Goal: Task Accomplishment & Management: Manage account settings

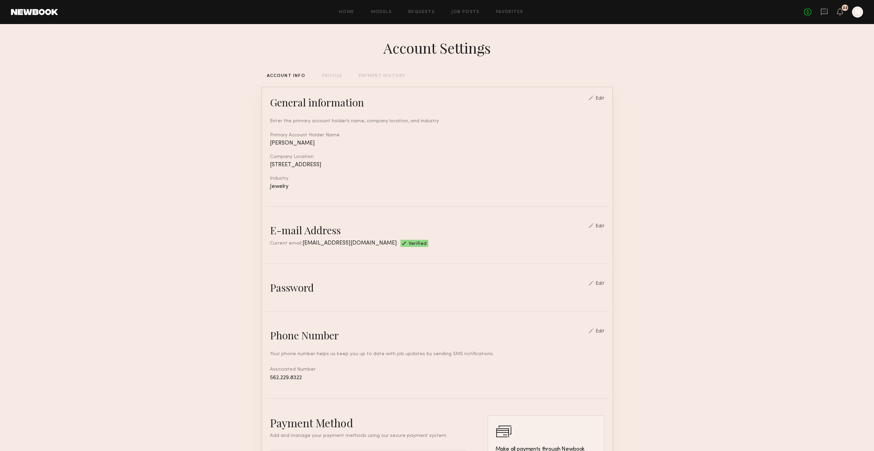
click at [421, 8] on div "Home Models Requests Job Posts Favorites Sign Out No fees up to $5,000 22 N" at bounding box center [460, 12] width 805 height 11
click at [422, 11] on link "Requests" at bounding box center [422, 12] width 26 height 4
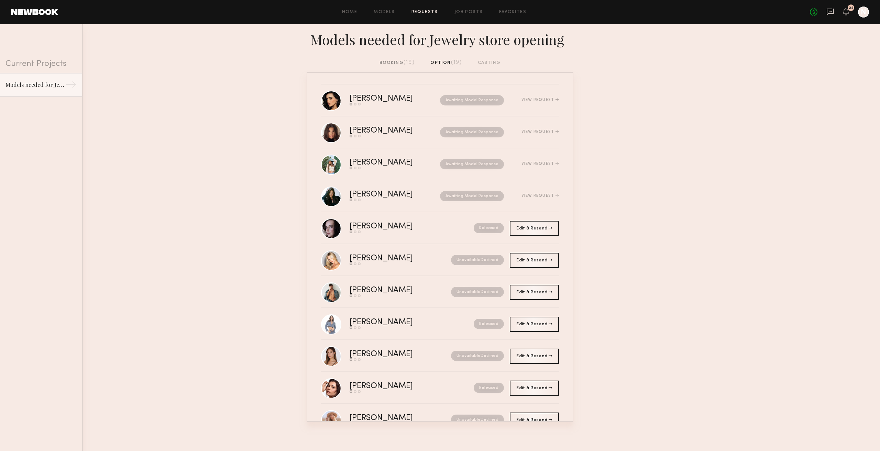
click at [831, 13] on icon at bounding box center [830, 12] width 8 height 8
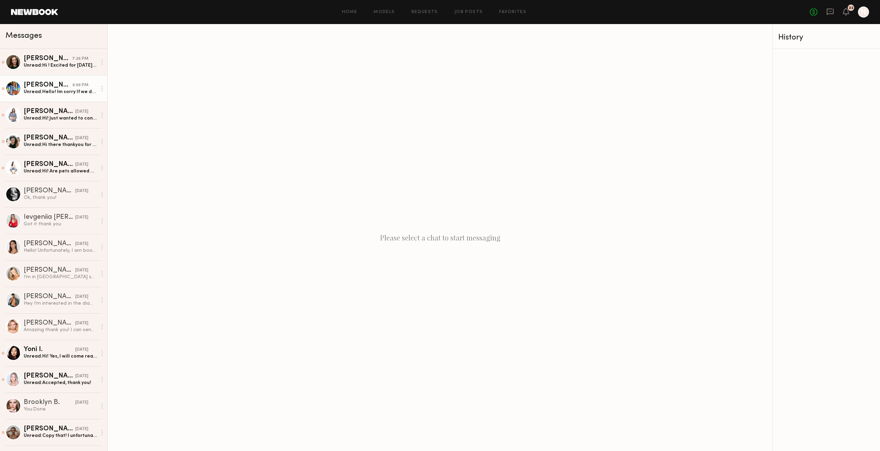
click at [33, 87] on div "[PERSON_NAME]" at bounding box center [48, 85] width 49 height 7
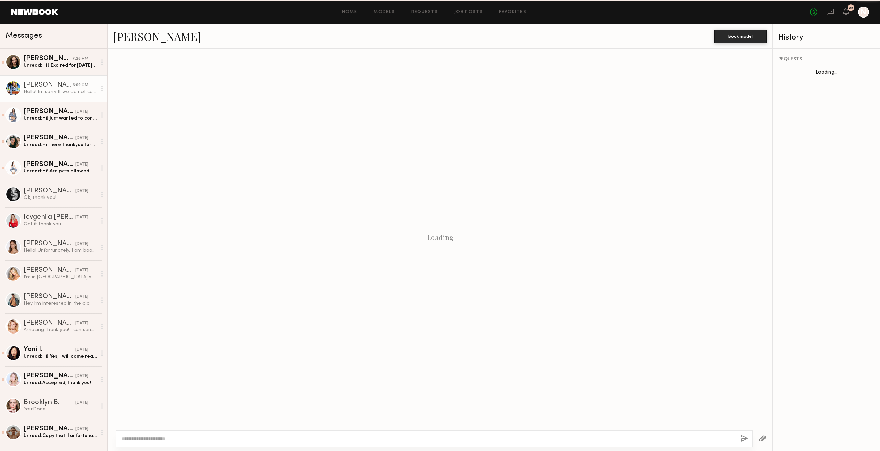
scroll to position [181, 0]
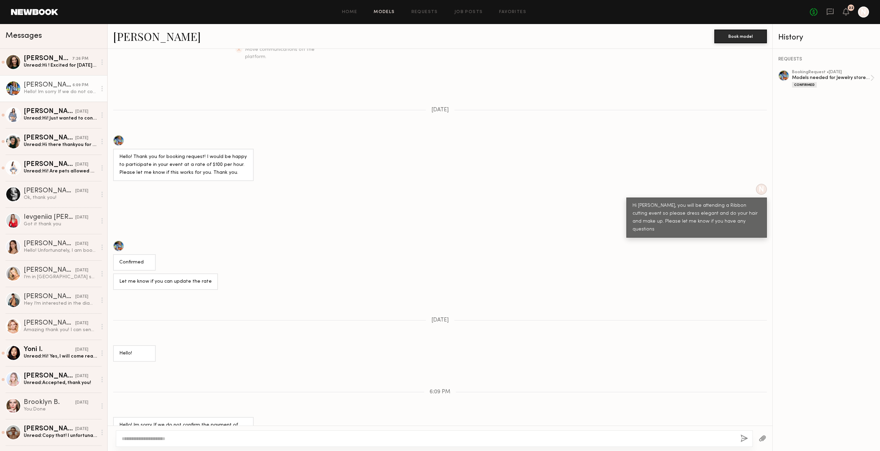
click at [386, 10] on link "Models" at bounding box center [383, 12] width 21 height 4
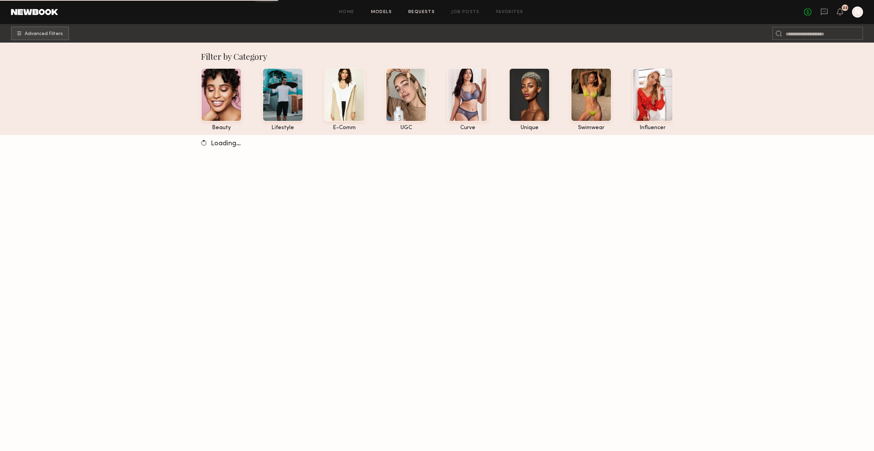
click at [417, 13] on link "Requests" at bounding box center [422, 12] width 26 height 4
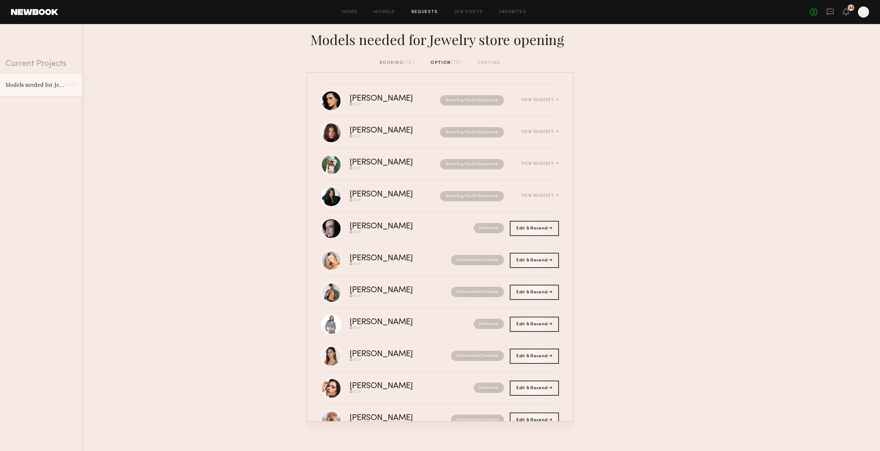
click at [399, 65] on div "booking (16)" at bounding box center [396, 63] width 35 height 8
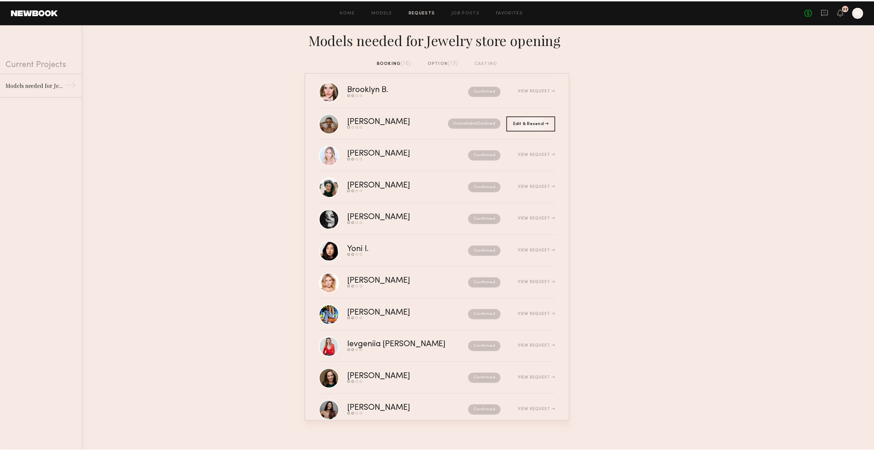
scroll to position [176, 0]
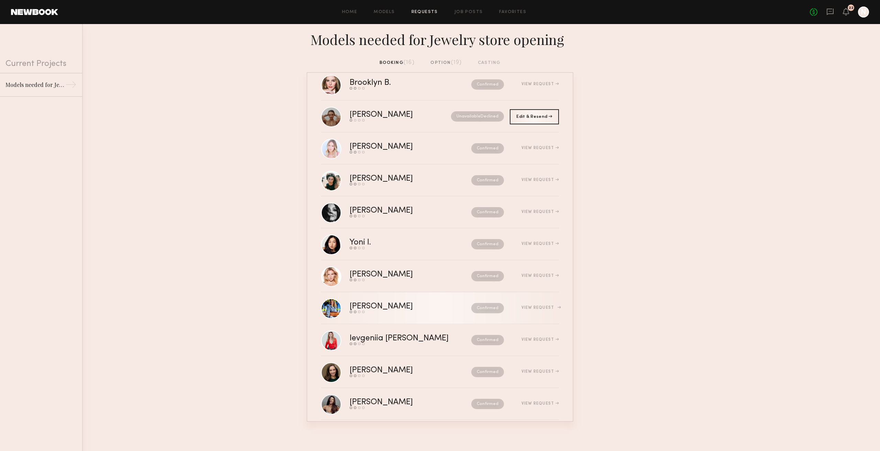
click at [521, 307] on div "View Request" at bounding box center [539, 308] width 37 height 4
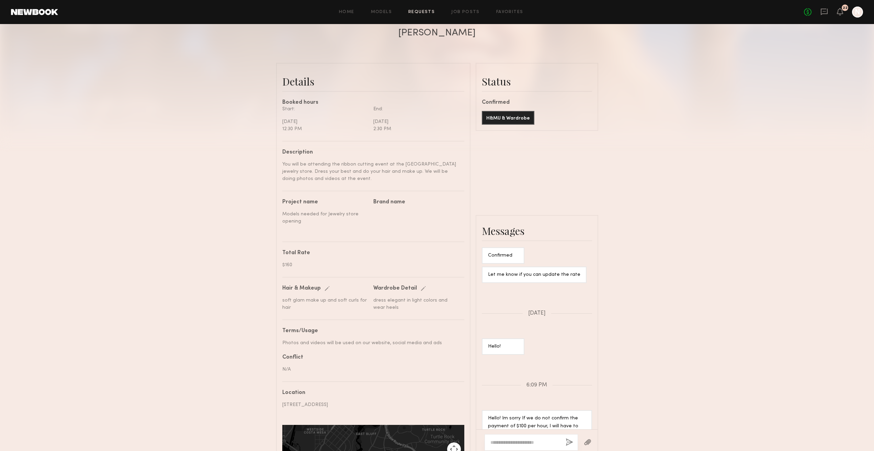
scroll to position [172, 0]
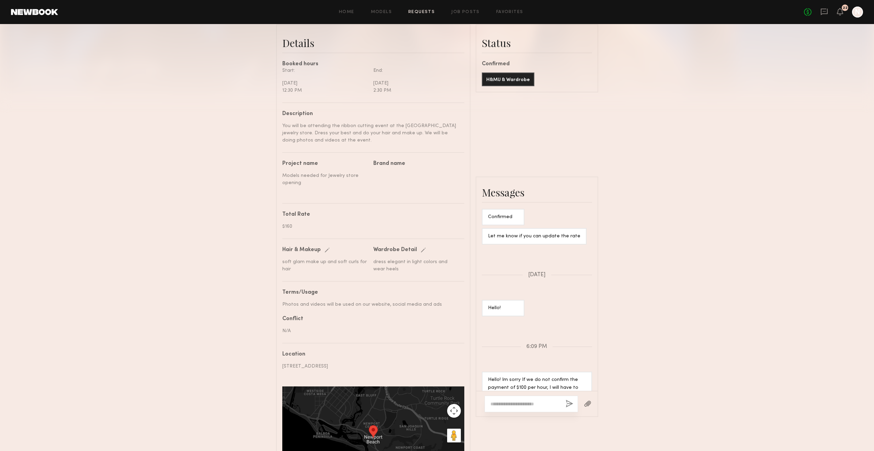
click at [295, 241] on div "**********" at bounding box center [373, 295] width 182 height 387
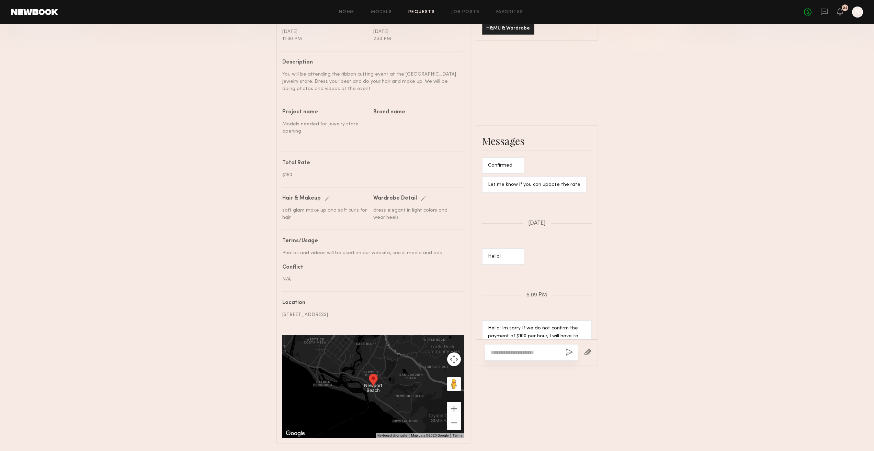
scroll to position [262, 0]
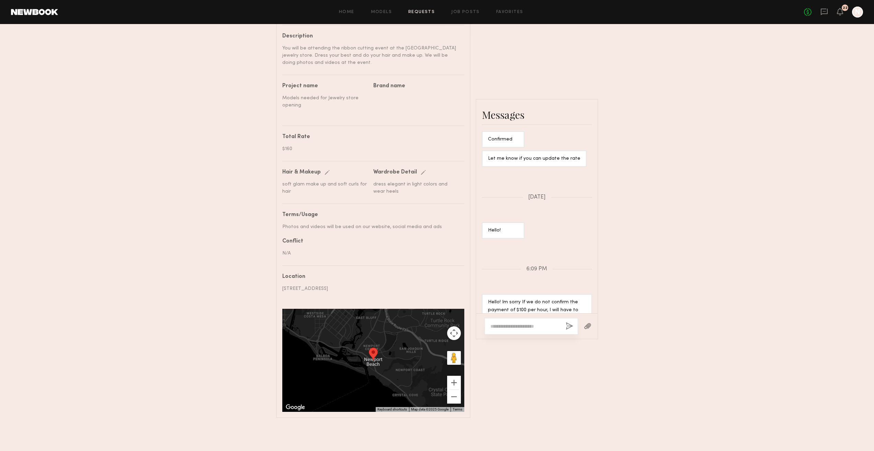
click at [517, 324] on textarea at bounding box center [526, 326] width 70 height 7
type textarea "**********"
click at [568, 322] on button "button" at bounding box center [570, 326] width 8 height 9
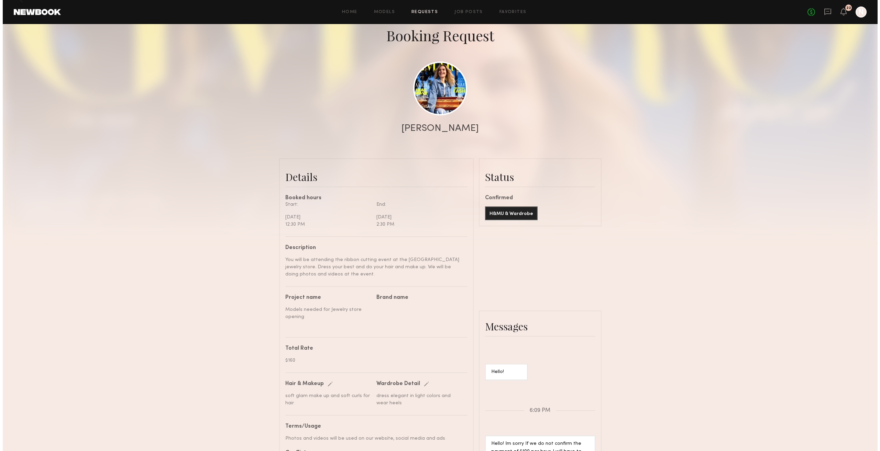
scroll to position [0, 0]
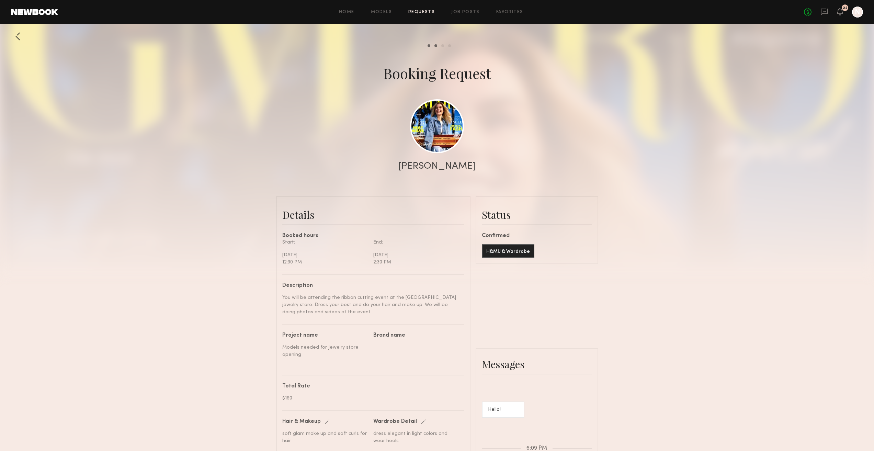
click at [830, 9] on div "No fees up to $5,000 22 N" at bounding box center [833, 12] width 59 height 11
click at [826, 10] on icon at bounding box center [825, 12] width 8 height 8
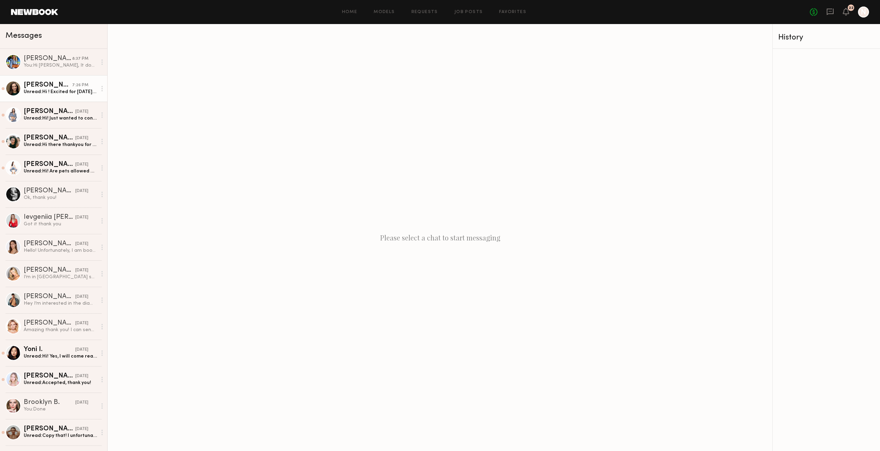
click at [25, 94] on div "Unread: Hi ! Excited for tomorrow just wanted to reach out if there was anyone …" at bounding box center [60, 92] width 73 height 7
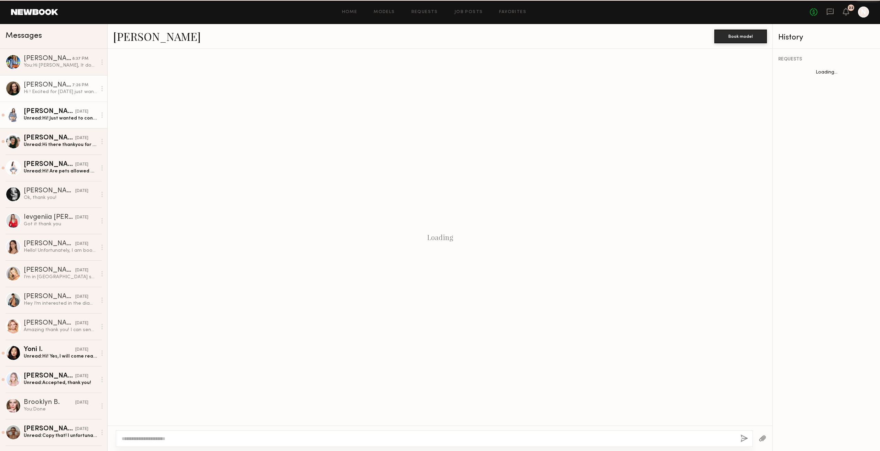
scroll to position [64, 0]
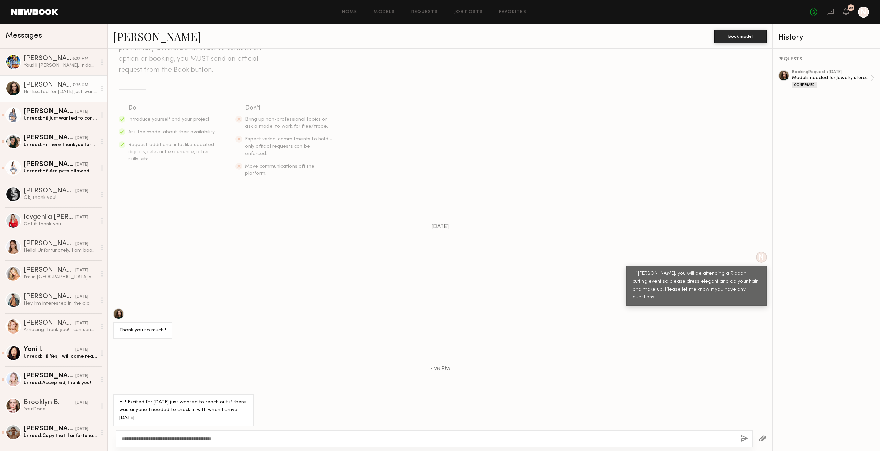
type textarea "**********"
click at [741, 437] on button "button" at bounding box center [744, 439] width 8 height 9
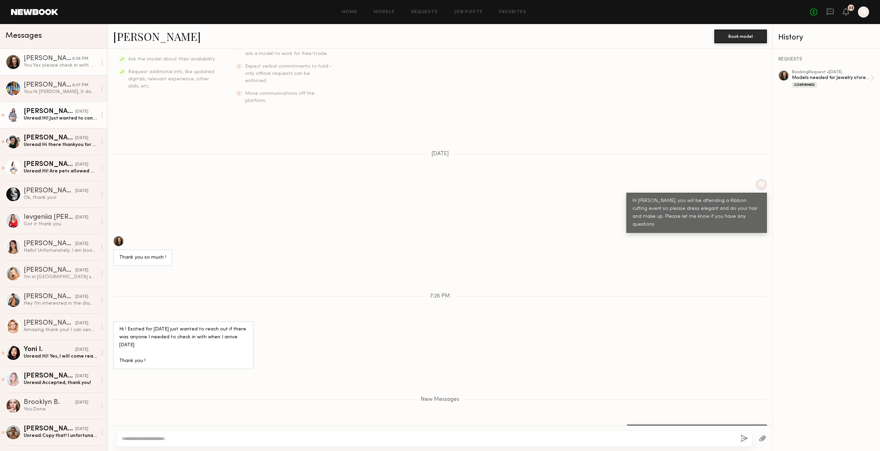
click at [58, 124] on link "Domenique B. yesterday Unread: Hi! Just wanted to confirm you cancelled for tom…" at bounding box center [53, 115] width 107 height 26
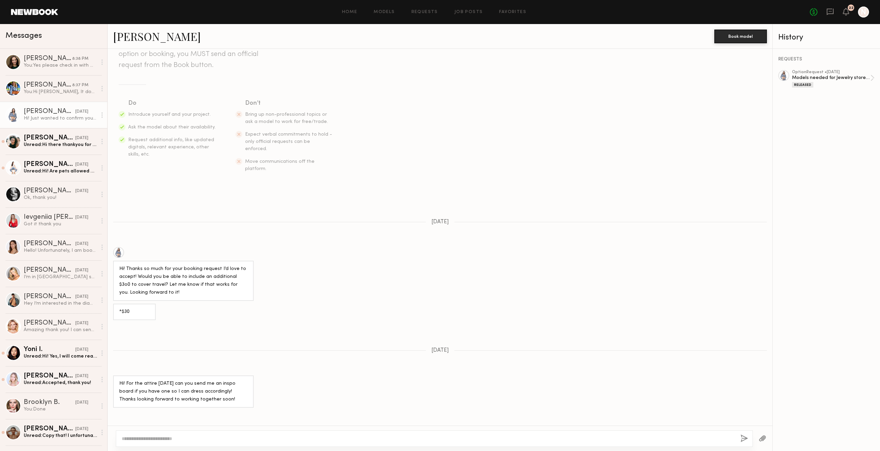
scroll to position [123, 0]
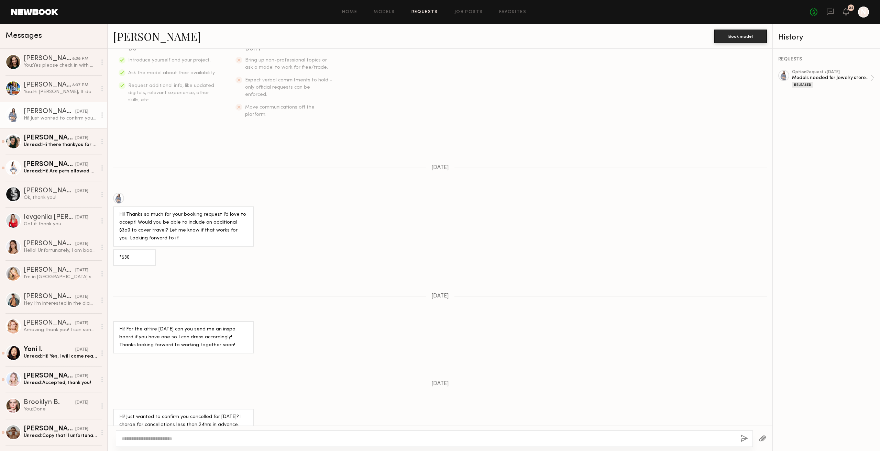
click at [416, 10] on link "Requests" at bounding box center [424, 12] width 26 height 4
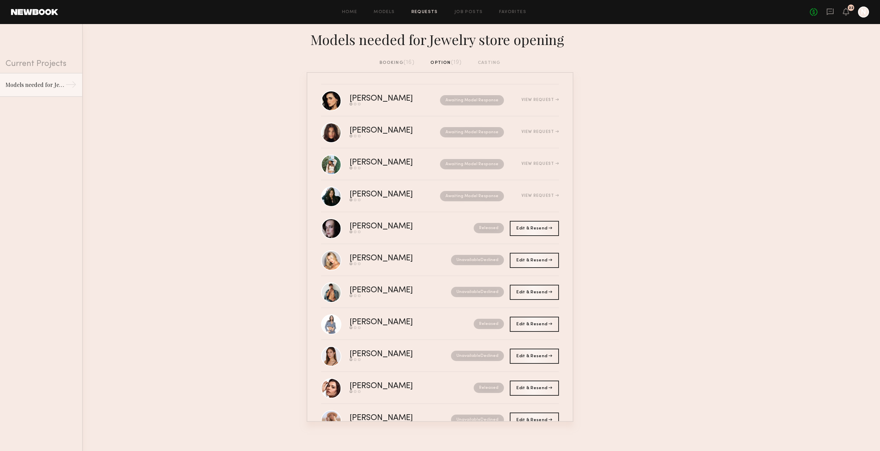
click at [396, 60] on div "booking (16)" at bounding box center [396, 63] width 35 height 8
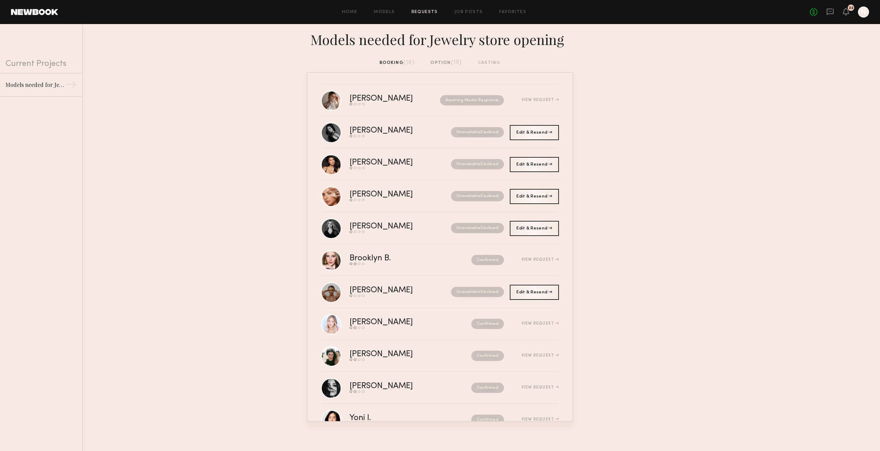
click at [436, 64] on div "option (19)" at bounding box center [445, 63] width 31 height 8
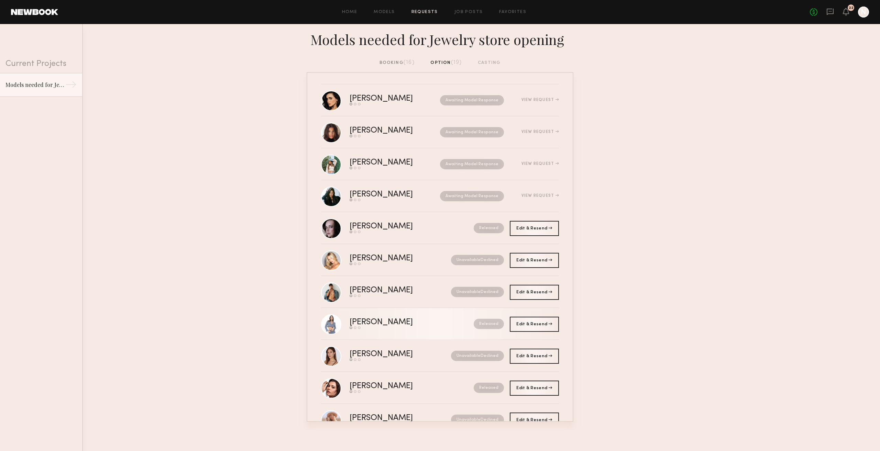
click at [385, 326] on div "[PERSON_NAME]" at bounding box center [396, 323] width 94 height 8
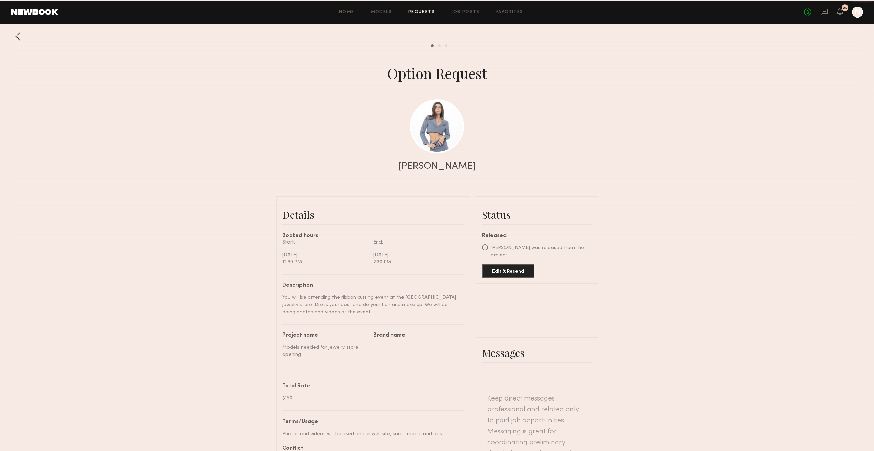
scroll to position [456, 0]
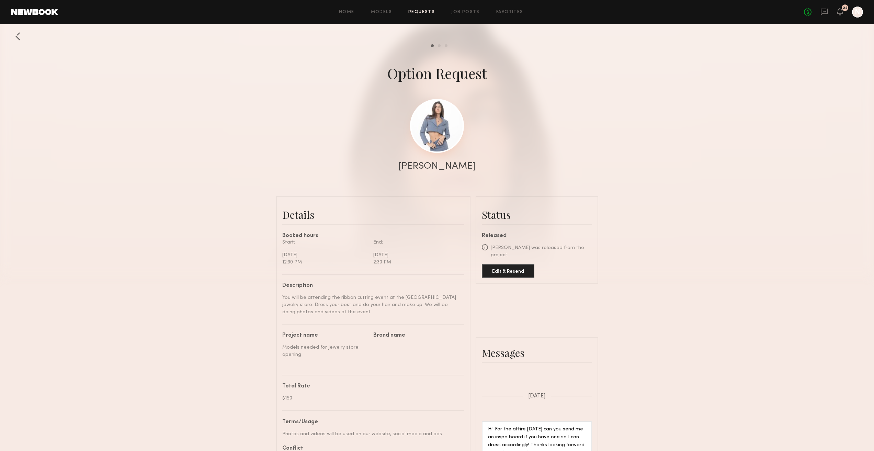
click at [445, 135] on link at bounding box center [437, 126] width 54 height 54
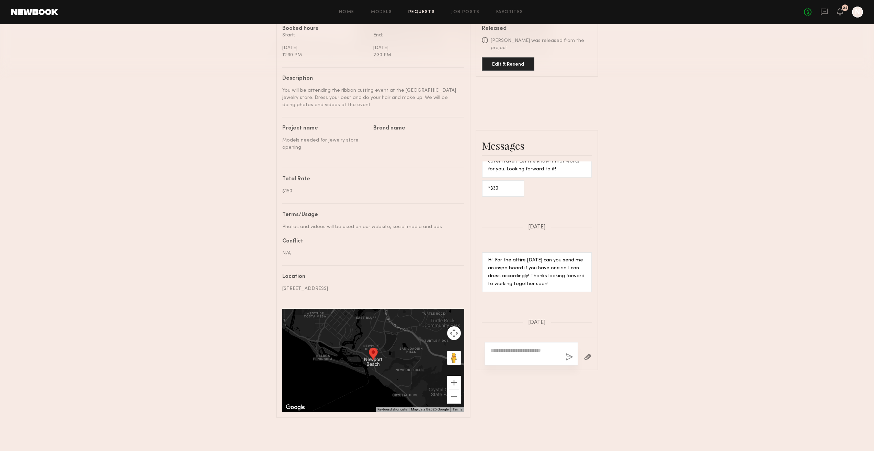
scroll to position [359, 0]
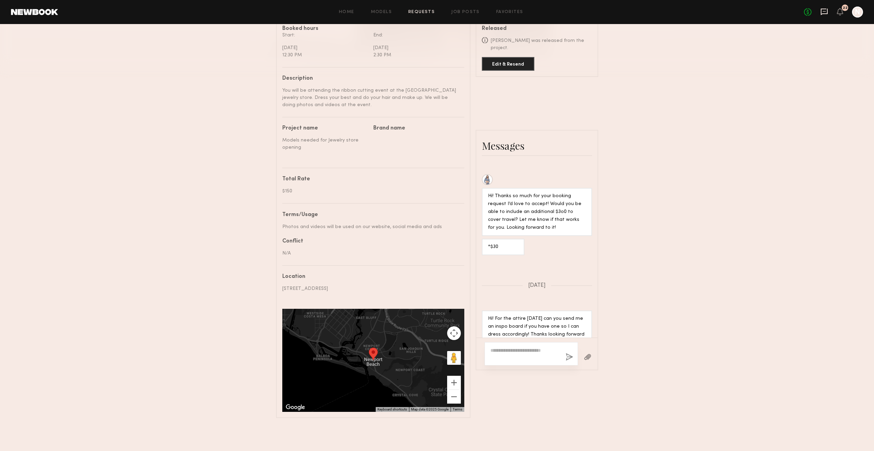
click at [823, 12] on icon at bounding box center [825, 12] width 8 height 8
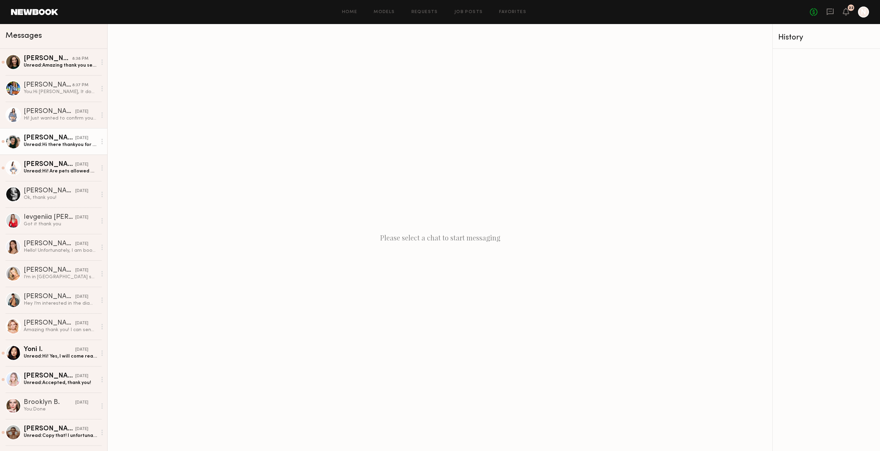
click at [45, 146] on div "Unread: Hi there thankyou for booking me, just wanted to see what the wardrobe …" at bounding box center [60, 145] width 73 height 7
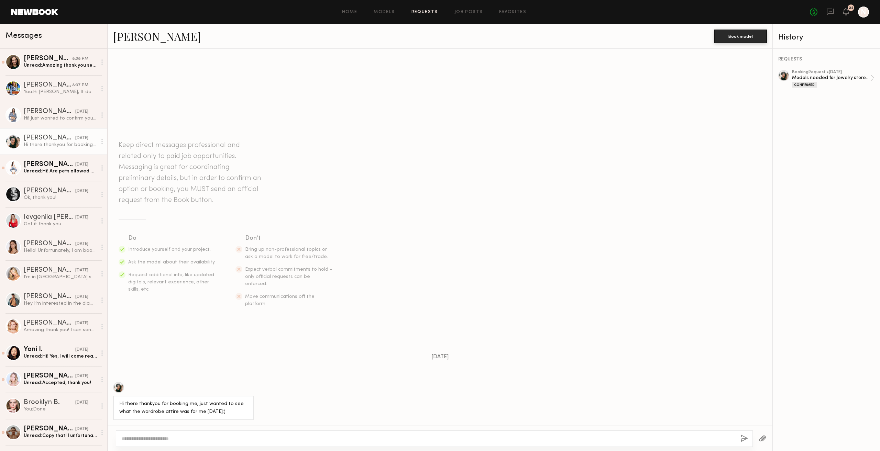
click at [428, 13] on link "Requests" at bounding box center [424, 12] width 26 height 4
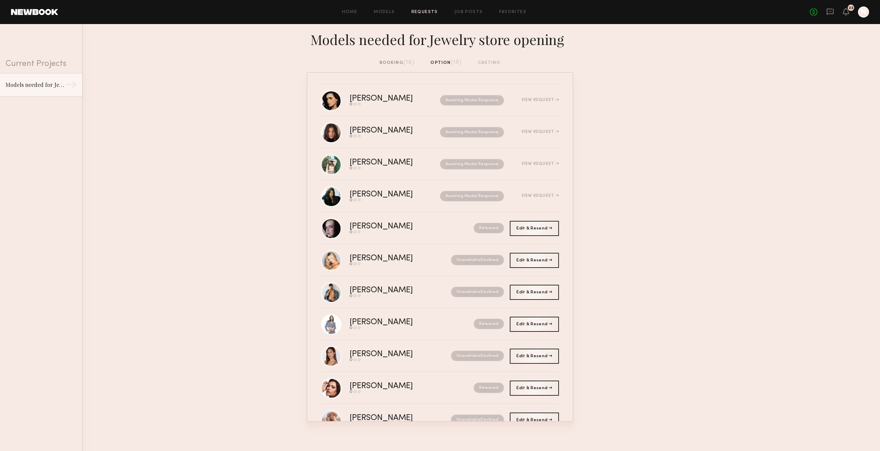
click at [391, 64] on div "booking (16)" at bounding box center [396, 63] width 35 height 8
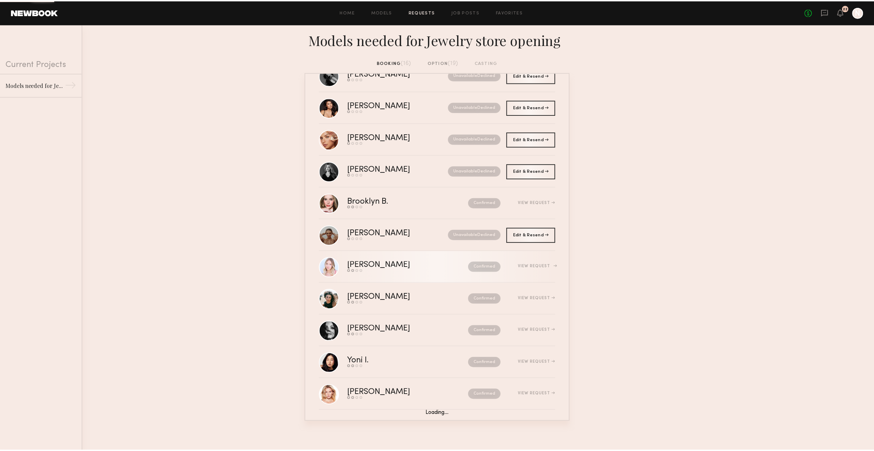
scroll to position [65, 0]
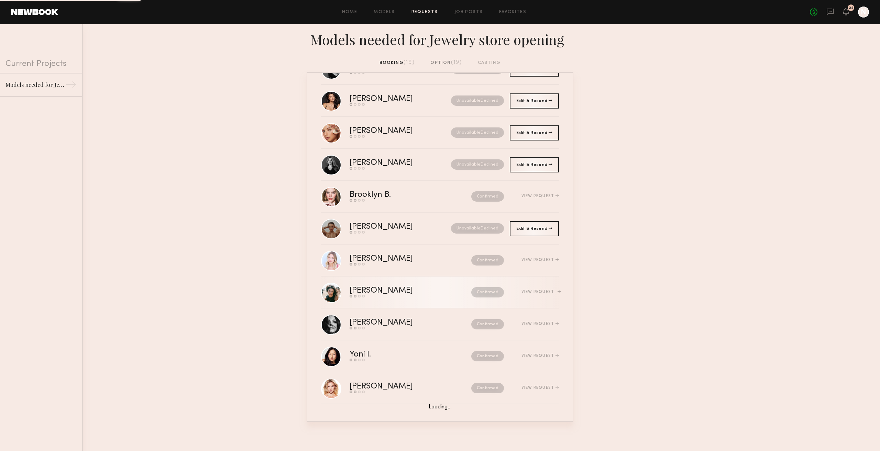
click at [410, 287] on div "[PERSON_NAME]" at bounding box center [395, 291] width 92 height 8
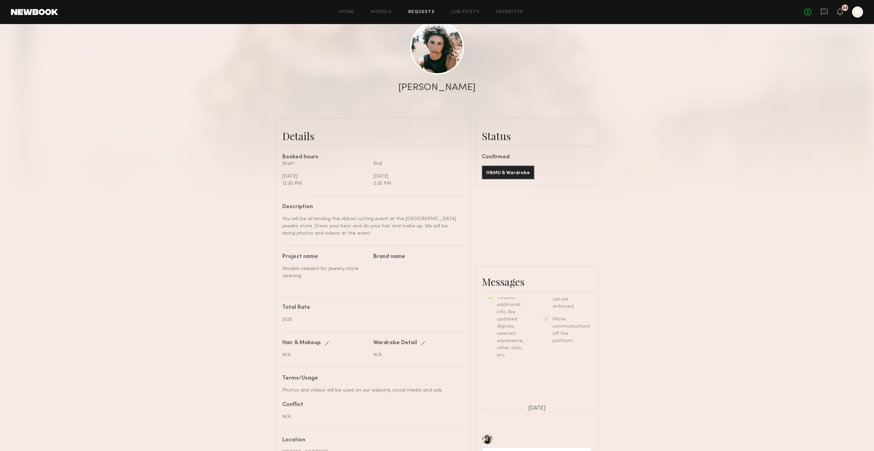
scroll to position [172, 0]
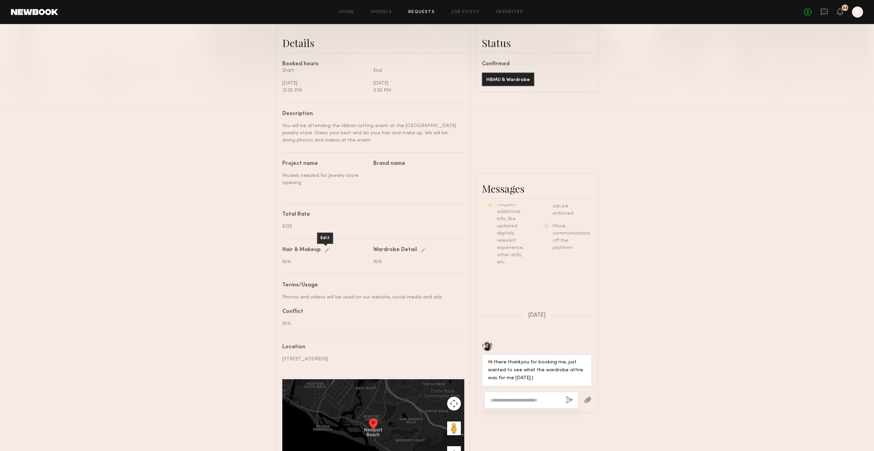
click at [328, 253] on div "Edit" at bounding box center [329, 250] width 8 height 5
click at [317, 266] on input "text" at bounding box center [325, 262] width 87 height 7
paste input "**********"
type input "**********"
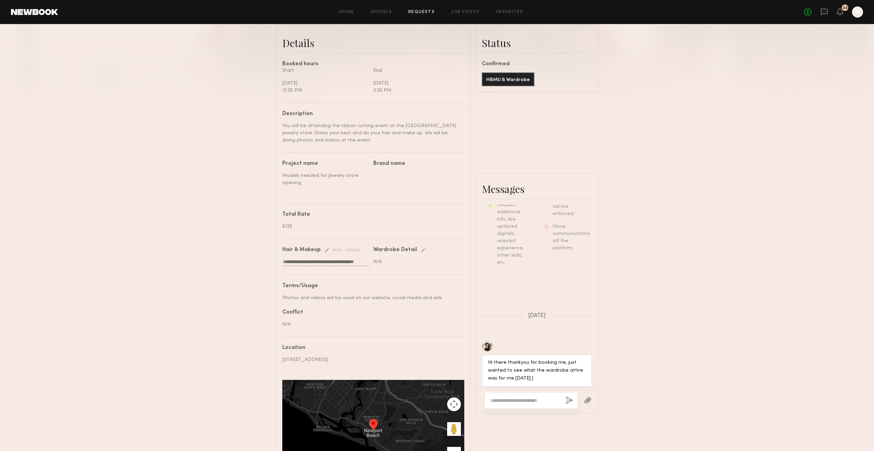
click at [339, 253] on div "save" at bounding box center [334, 250] width 18 height 5
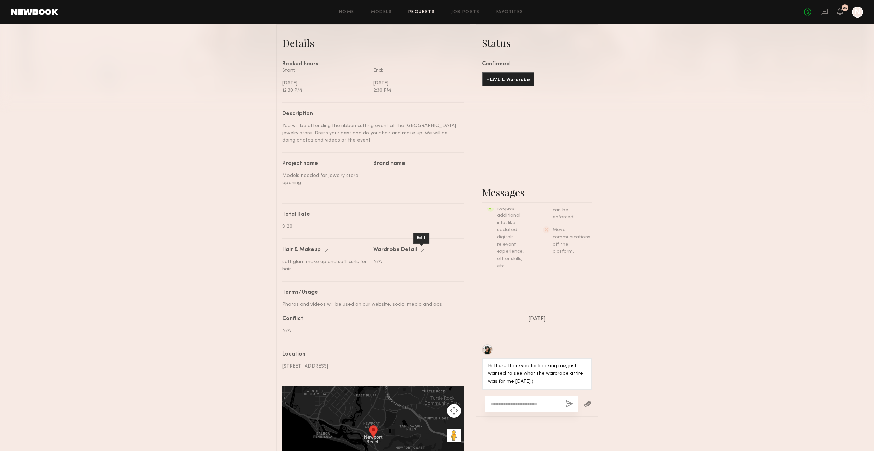
click at [422, 253] on div "Edit" at bounding box center [425, 250] width 8 height 5
click at [401, 266] on common-input at bounding box center [416, 259] width 86 height 13
click at [400, 266] on input "text" at bounding box center [416, 262] width 87 height 7
paste input "**********"
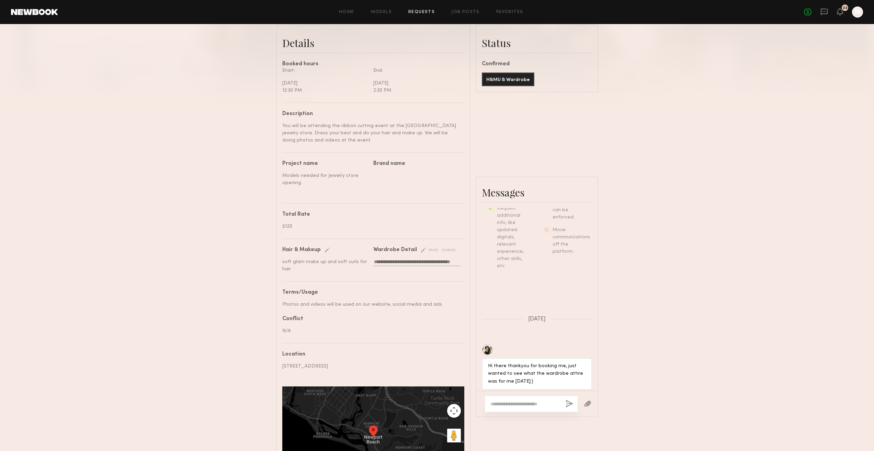
type input "**********"
click at [428, 253] on div "save" at bounding box center [430, 250] width 18 height 5
click at [523, 406] on div at bounding box center [531, 404] width 93 height 16
click at [521, 406] on div at bounding box center [531, 404] width 93 height 16
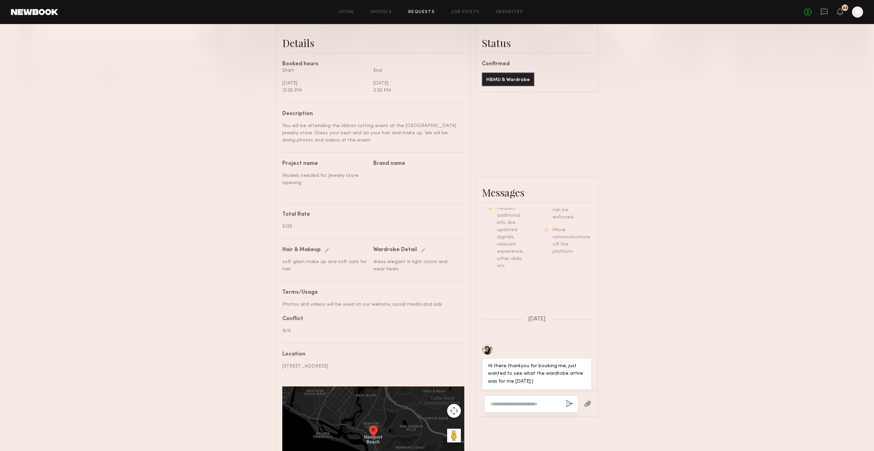
click at [524, 407] on textarea at bounding box center [526, 404] width 70 height 7
paste textarea "**********"
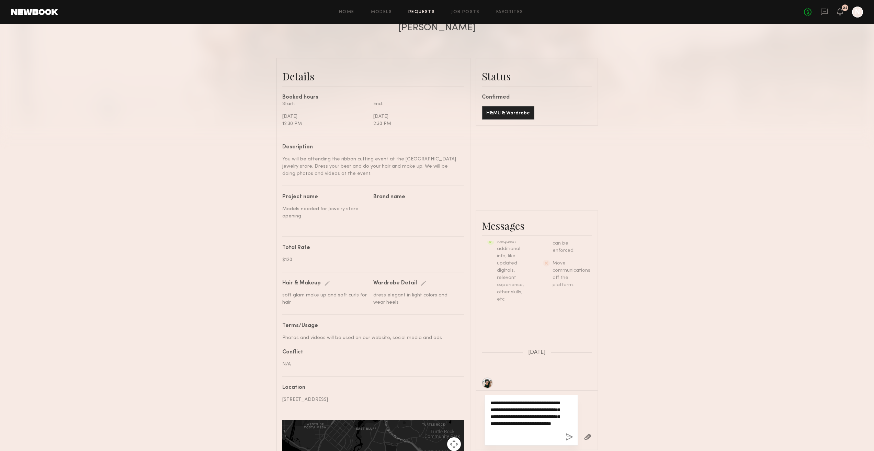
scroll to position [241, 0]
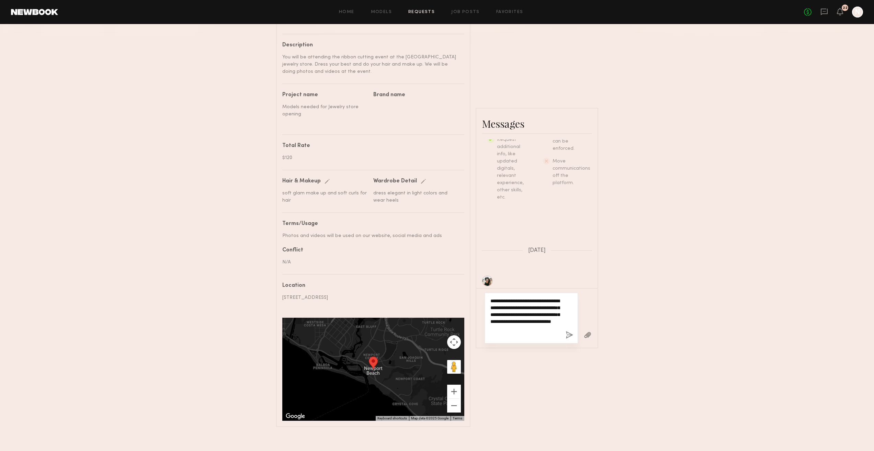
type textarea "**********"
click at [566, 340] on button "button" at bounding box center [570, 335] width 8 height 9
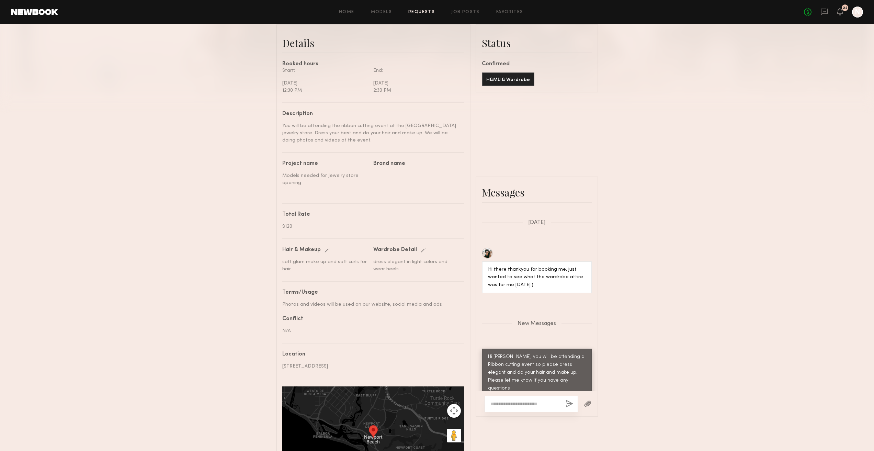
scroll to position [137, 0]
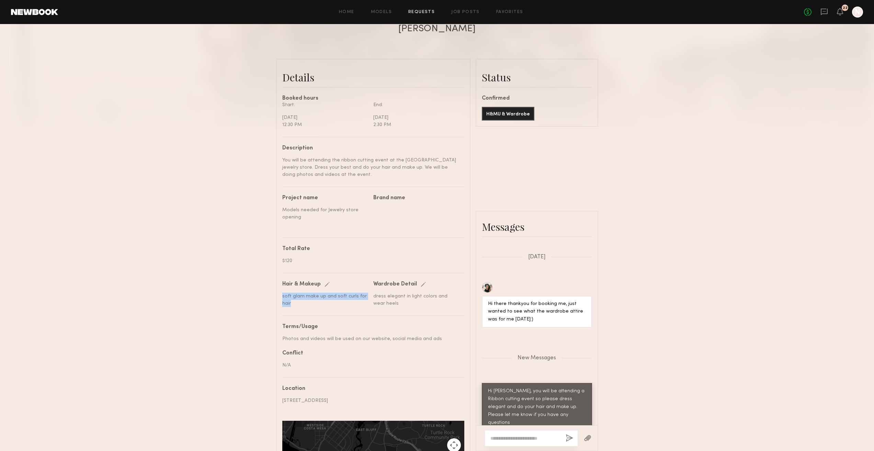
drag, startPoint x: 291, startPoint y: 313, endPoint x: 281, endPoint y: 305, distance: 13.7
click at [281, 305] on common-border "**********" at bounding box center [373, 294] width 194 height 471
copy div "soft glam make up and soft curls for hair"
drag, startPoint x: 388, startPoint y: 312, endPoint x: 373, endPoint y: 306, distance: 15.8
click at [373, 306] on div "dress elegant in light colors and wear heels" at bounding box center [416, 300] width 86 height 14
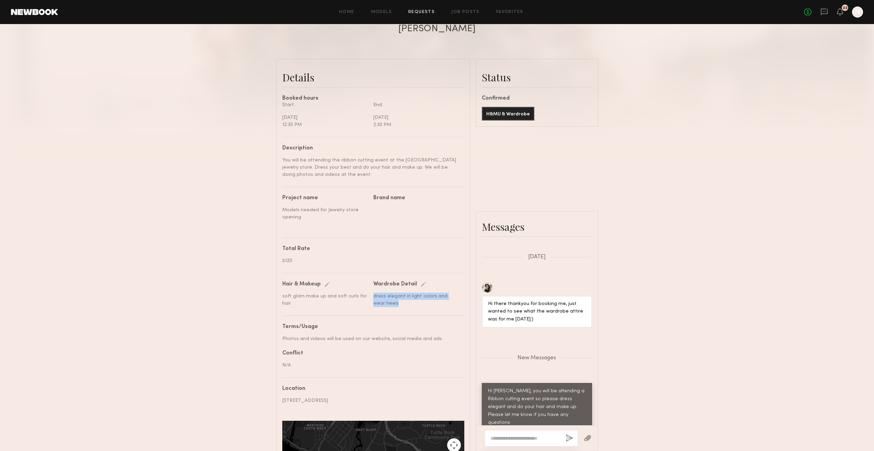
copy div "dress elegant in light colors and wear heels"
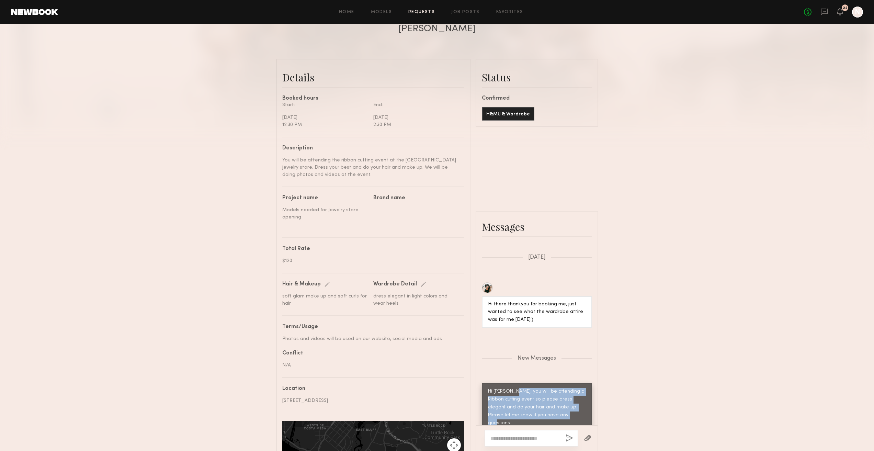
drag, startPoint x: 511, startPoint y: 396, endPoint x: 562, endPoint y: 420, distance: 56.4
click at [562, 420] on div "Hi Jocelyn, you will be attending a Ribbon cutting event so please dress elegan…" at bounding box center [537, 408] width 98 height 40
copy div "you will be attending a Ribbon cutting event so please dress elegant and do you…"
click at [417, 12] on link "Requests" at bounding box center [422, 12] width 26 height 4
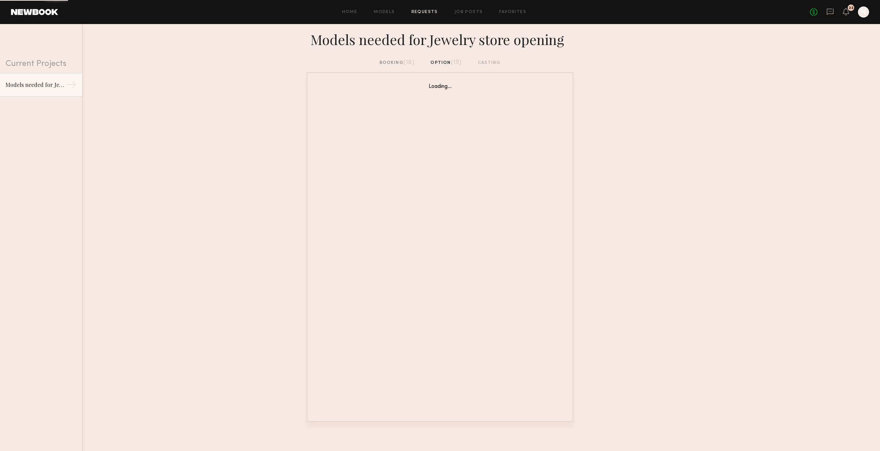
drag, startPoint x: 383, startPoint y: 70, endPoint x: 390, endPoint y: 59, distance: 12.8
click at [383, 70] on div "booking (16) option (19) casting" at bounding box center [440, 65] width 880 height 13
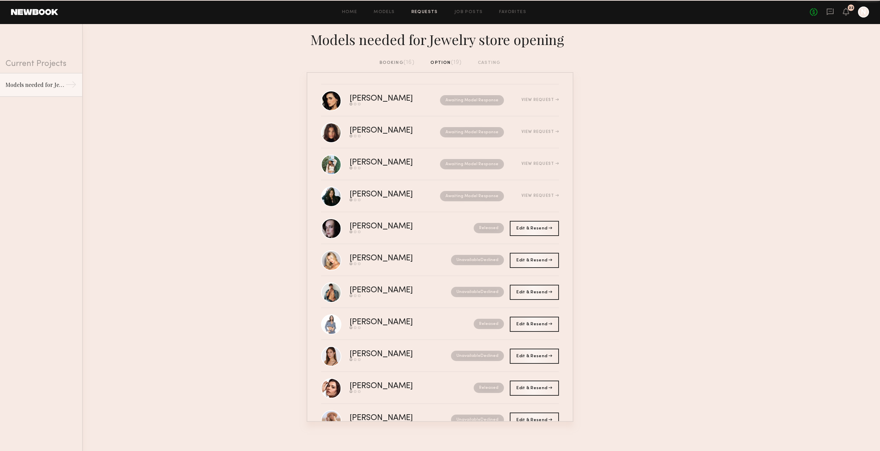
click at [390, 59] on div "booking (16)" at bounding box center [396, 63] width 35 height 8
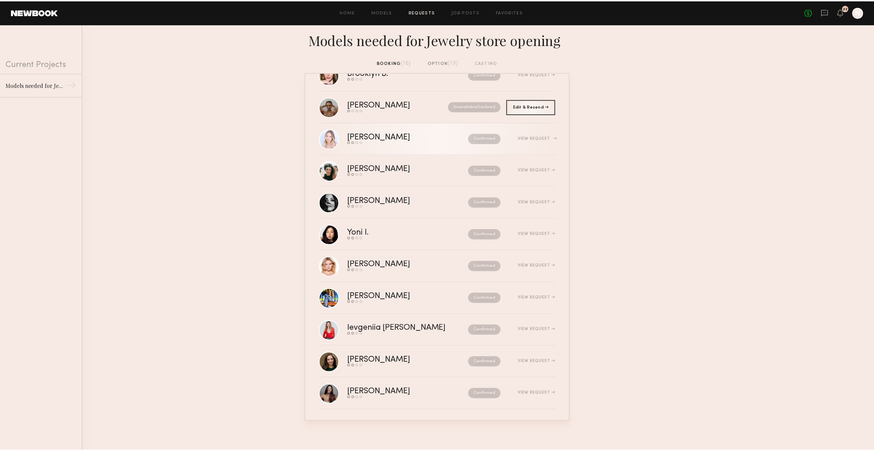
scroll to position [151, 0]
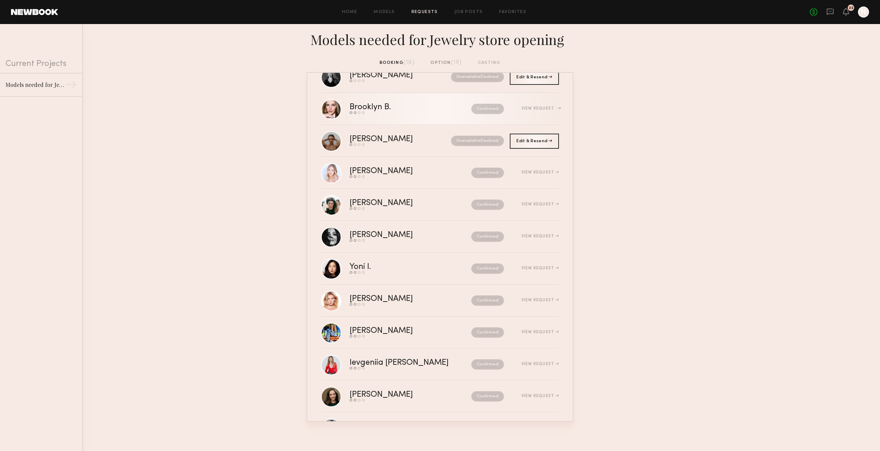
click at [384, 116] on link "Brooklyn B. Send request Model response Review hours worked Pay model Confirmed…" at bounding box center [440, 109] width 238 height 32
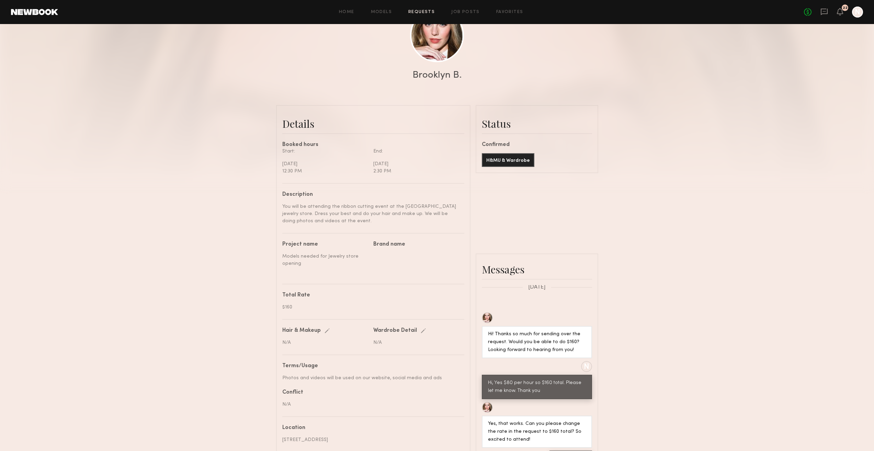
scroll to position [103, 0]
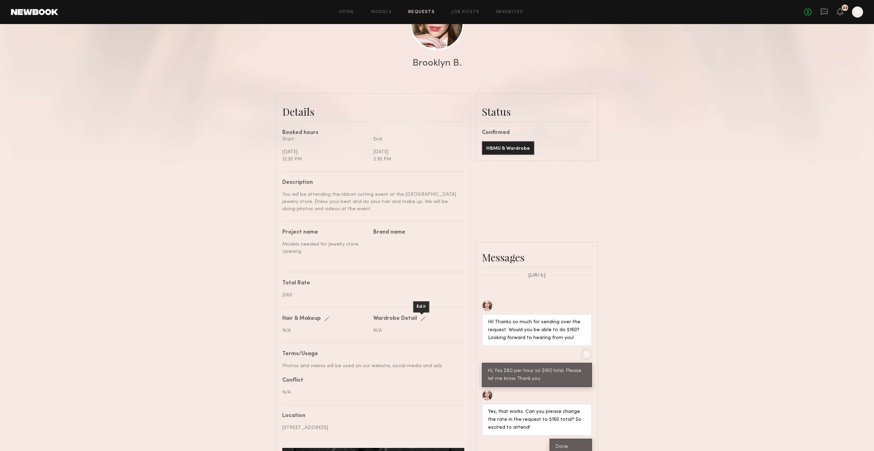
click at [421, 322] on div "Edit" at bounding box center [425, 318] width 8 height 5
click at [612, 403] on div "Send request Model response Review hours worked Pay model Booking Request Brook…" at bounding box center [437, 241] width 874 height 631
click at [442, 322] on div "cancel" at bounding box center [449, 318] width 15 height 5
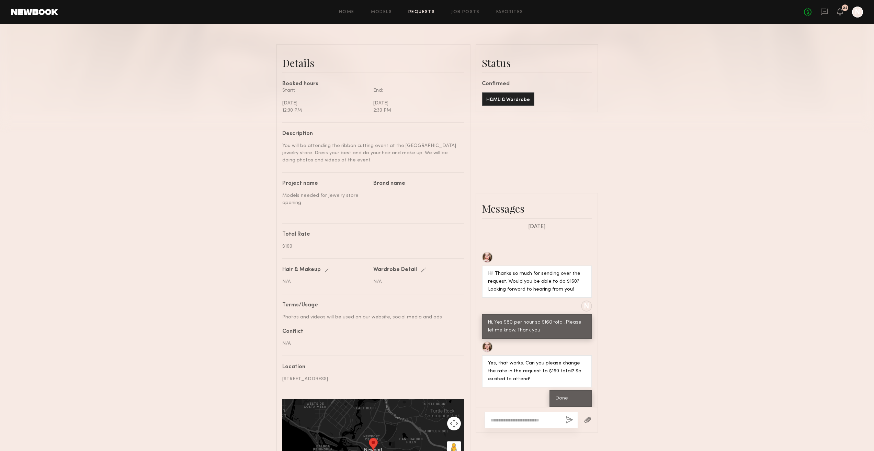
scroll to position [206, 0]
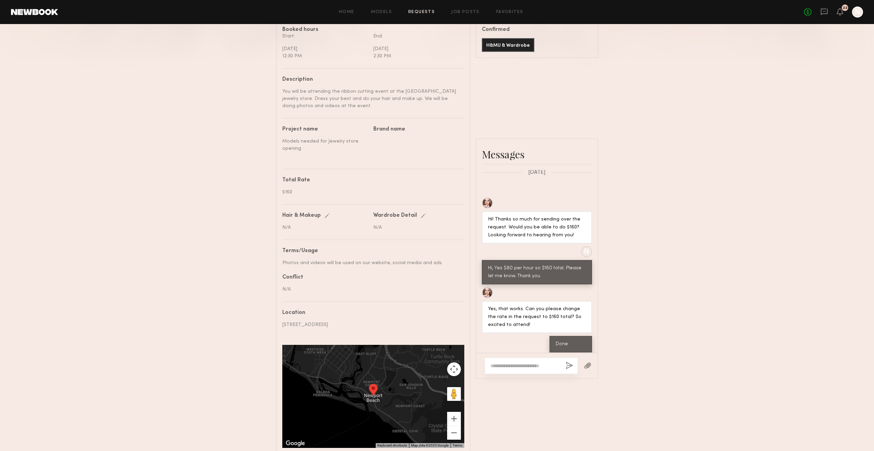
click at [492, 374] on div at bounding box center [531, 366] width 93 height 16
click at [495, 369] on textarea at bounding box center [526, 365] width 70 height 7
paste textarea "**********"
type textarea "**********"
click at [325, 219] on div "Edit" at bounding box center [329, 215] width 8 height 5
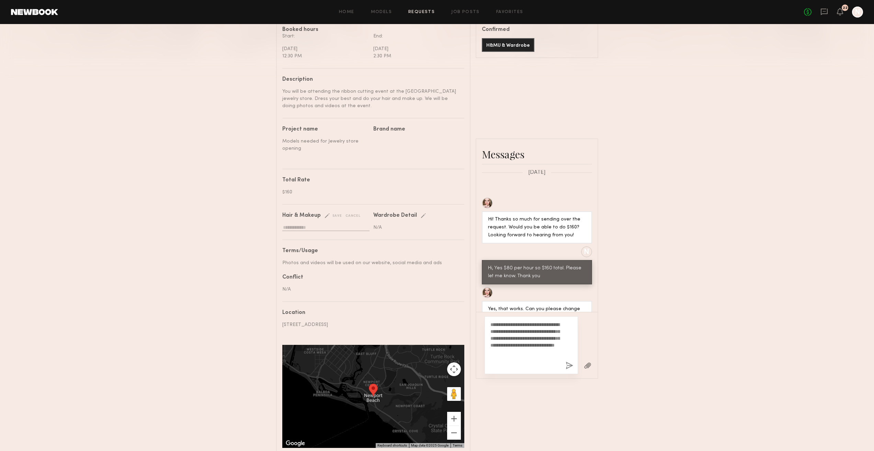
click at [306, 231] on input "text" at bounding box center [325, 228] width 87 height 7
paste input "**********"
type input "**********"
click at [337, 219] on div "save" at bounding box center [334, 215] width 18 height 5
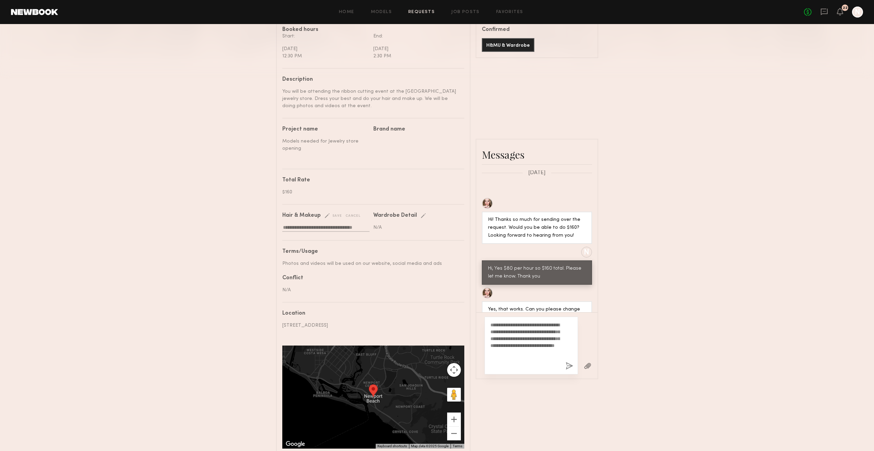
scroll to position [0, 0]
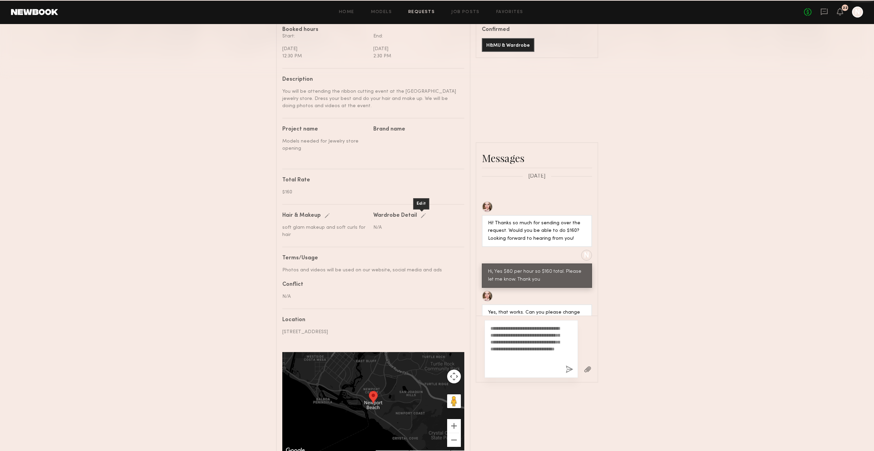
click at [421, 219] on div "Edit" at bounding box center [425, 215] width 8 height 5
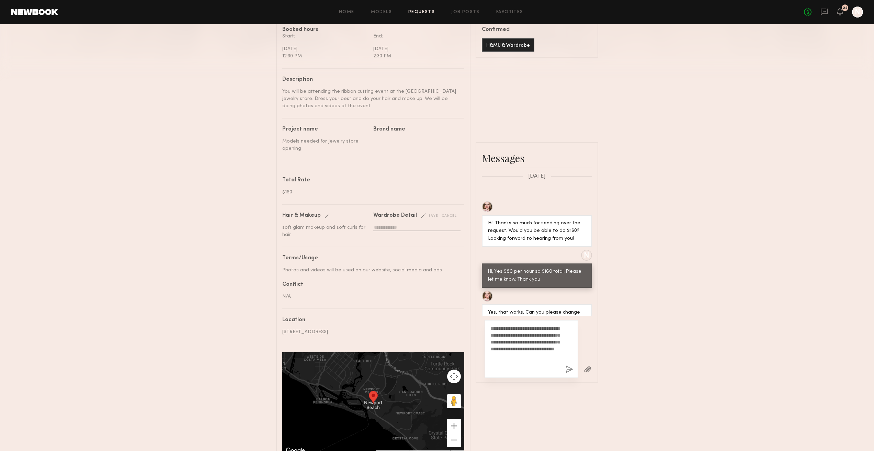
click at [380, 231] on input "text" at bounding box center [416, 228] width 87 height 7
paste input "**********"
type input "**********"
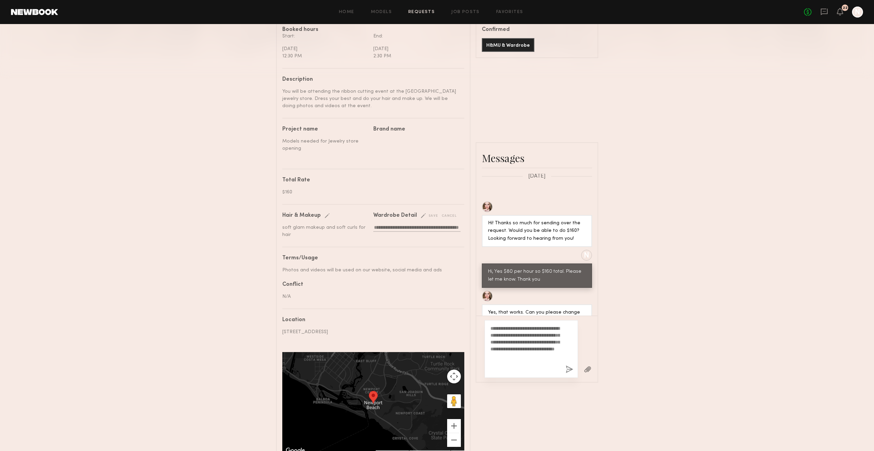
click at [429, 219] on div "save" at bounding box center [430, 215] width 18 height 5
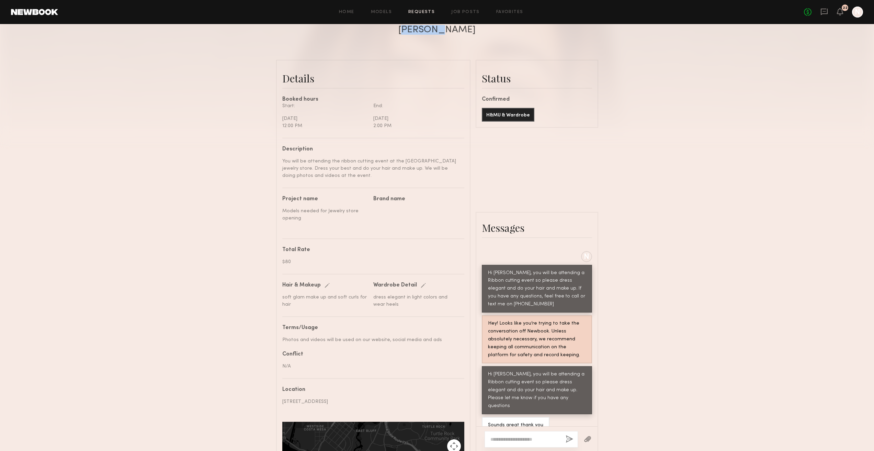
scroll to position [137, 0]
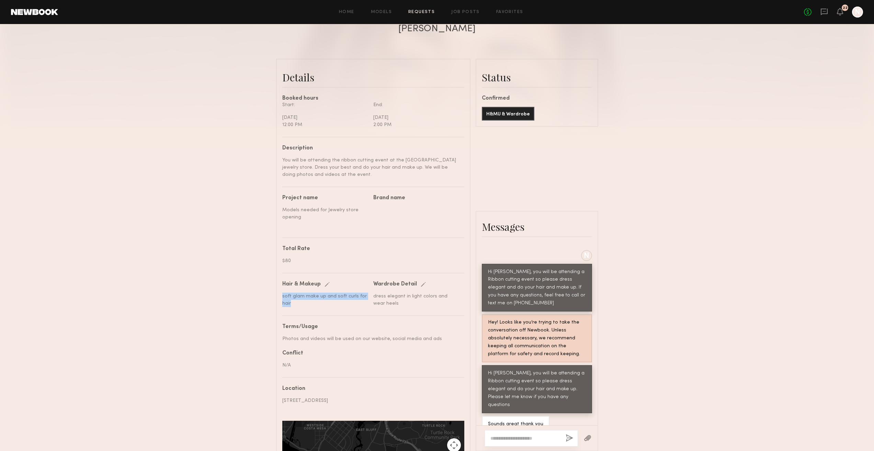
drag, startPoint x: 299, startPoint y: 316, endPoint x: 282, endPoint y: 307, distance: 19.7
click at [282, 307] on common-border "**********" at bounding box center [373, 294] width 194 height 471
copy div "soft glam make up and soft curls for hair"
drag, startPoint x: 391, startPoint y: 314, endPoint x: 374, endPoint y: 299, distance: 22.9
click at [374, 299] on nb-paragraph "dress elegant in light colors and wear heels" at bounding box center [416, 297] width 86 height 20
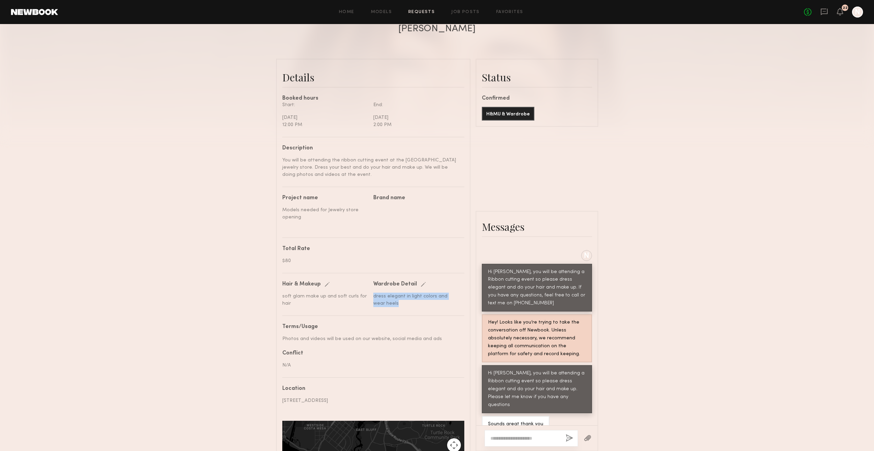
copy div "dress elegant in light colors and wear heels"
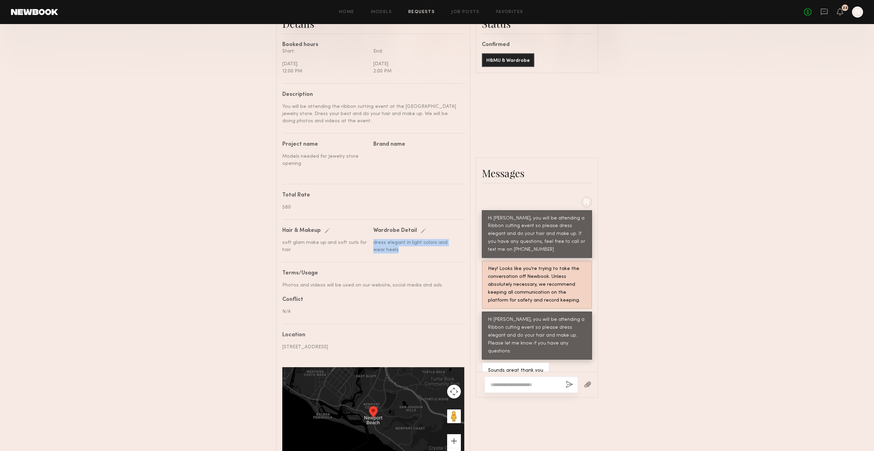
scroll to position [262, 0]
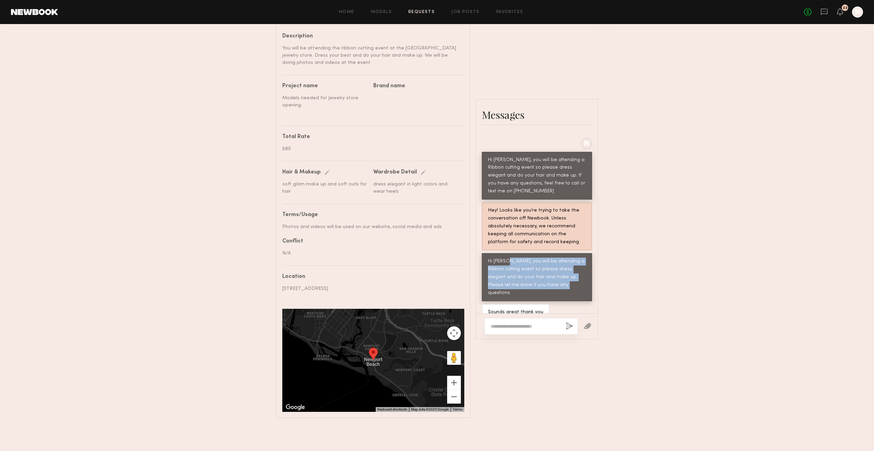
drag, startPoint x: 504, startPoint y: 251, endPoint x: 557, endPoint y: 280, distance: 60.1
click at [557, 280] on div "Hi [PERSON_NAME], you will be attending a Ribbon cutting event so please dress …" at bounding box center [537, 277] width 110 height 48
copy div "you will be attending a Ribbon cutting event so please dress elegant and do you…"
click at [842, 13] on icon at bounding box center [840, 11] width 5 height 5
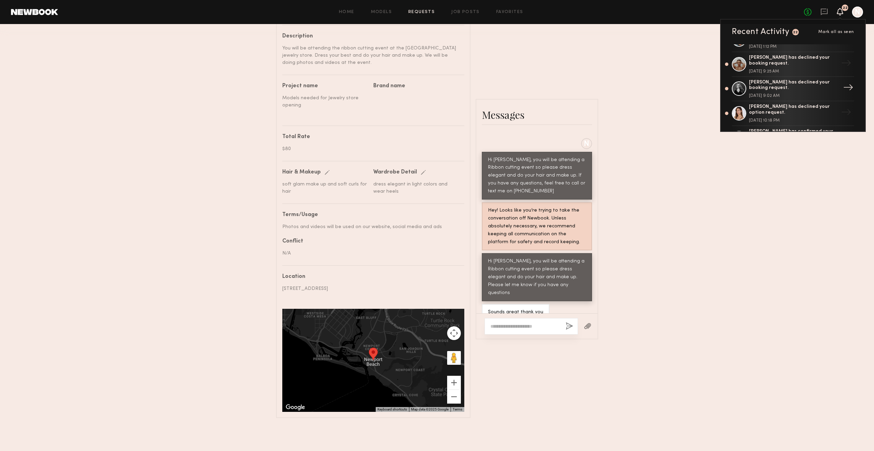
scroll to position [481, 0]
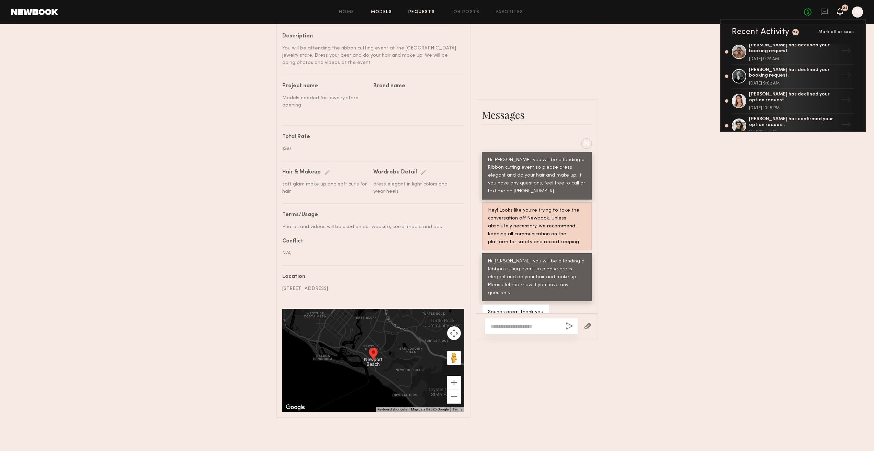
click at [384, 14] on link "Models" at bounding box center [381, 12] width 21 height 4
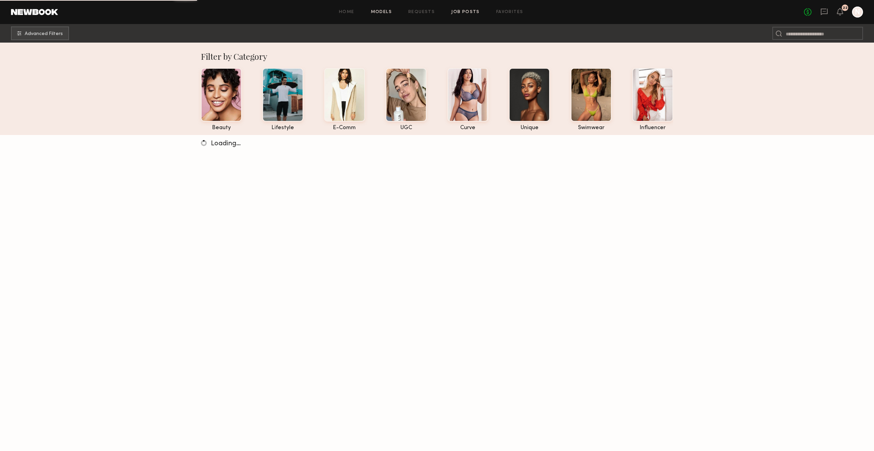
click at [457, 14] on link "Job Posts" at bounding box center [465, 12] width 29 height 4
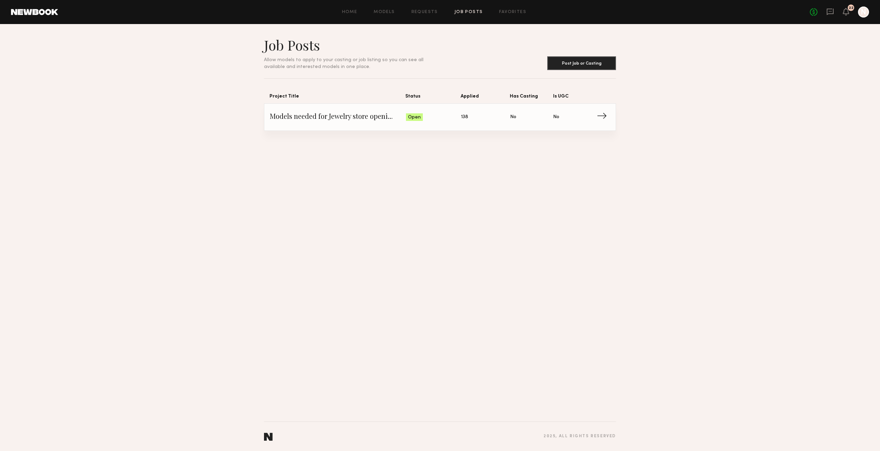
click at [377, 115] on span "Models needed for Jewelry store opening" at bounding box center [338, 117] width 136 height 10
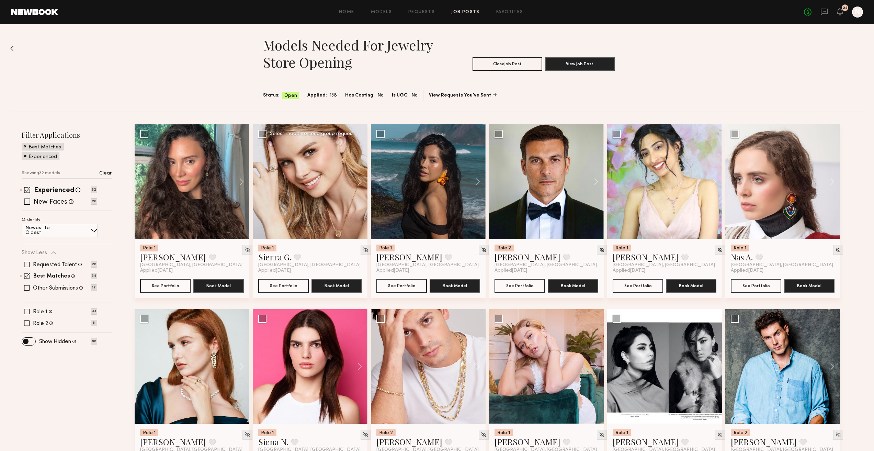
click at [340, 146] on div at bounding box center [310, 181] width 115 height 115
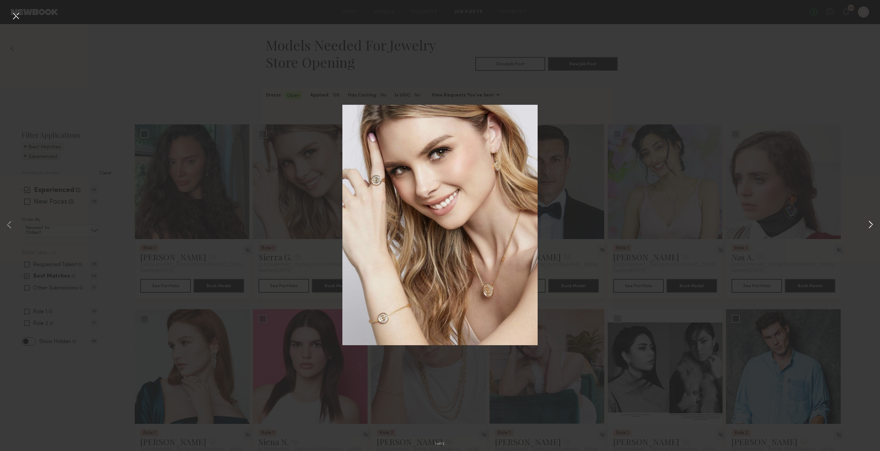
click at [873, 223] on button at bounding box center [870, 225] width 8 height 361
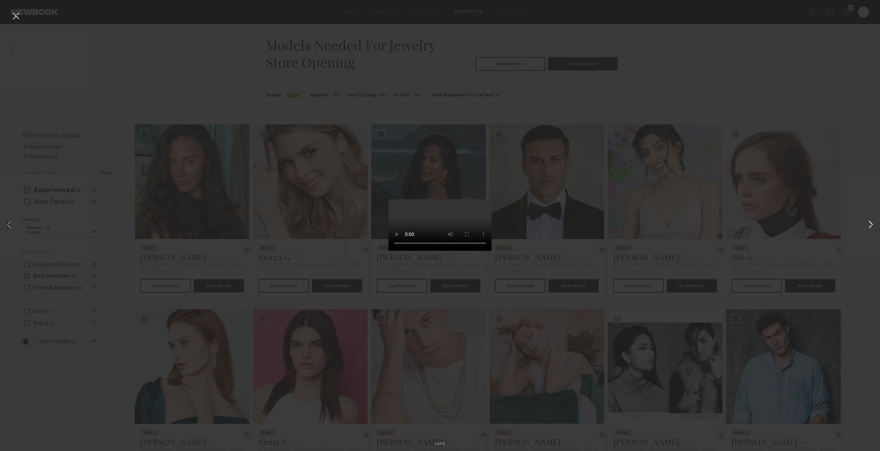
click at [873, 223] on button at bounding box center [870, 225] width 8 height 361
click at [872, 224] on button at bounding box center [870, 225] width 8 height 361
click at [12, 14] on button at bounding box center [15, 16] width 11 height 12
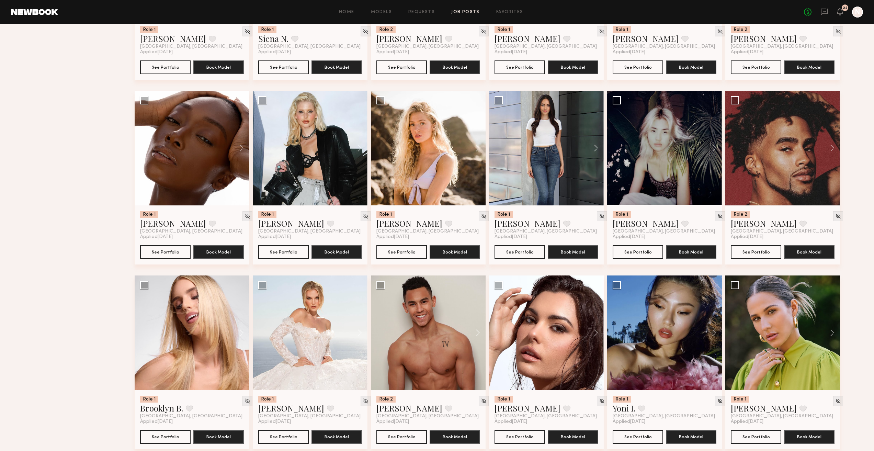
scroll to position [412, 0]
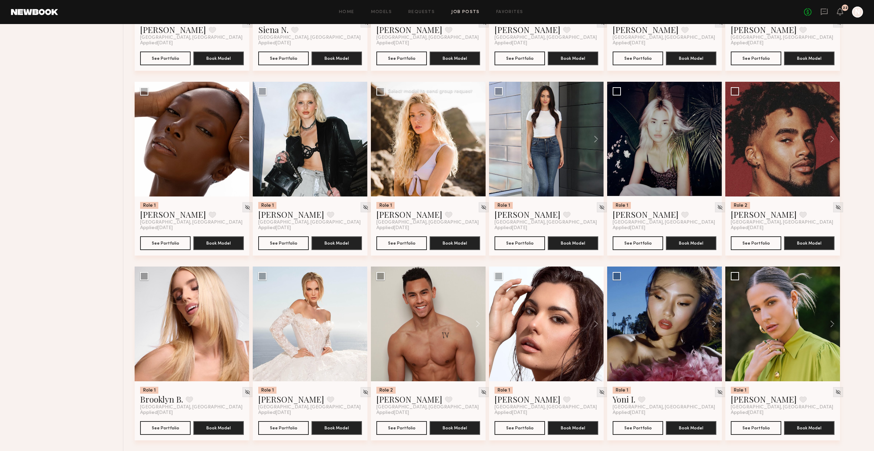
click at [434, 187] on div at bounding box center [428, 139] width 115 height 115
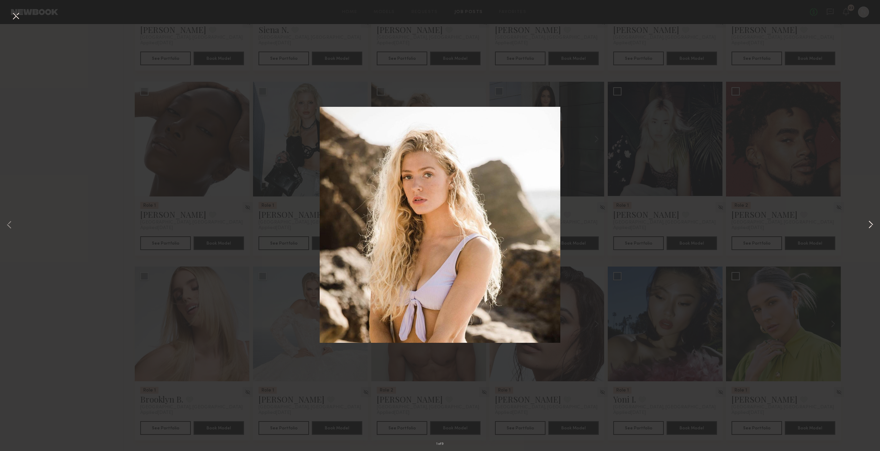
click at [874, 230] on button at bounding box center [870, 225] width 8 height 361
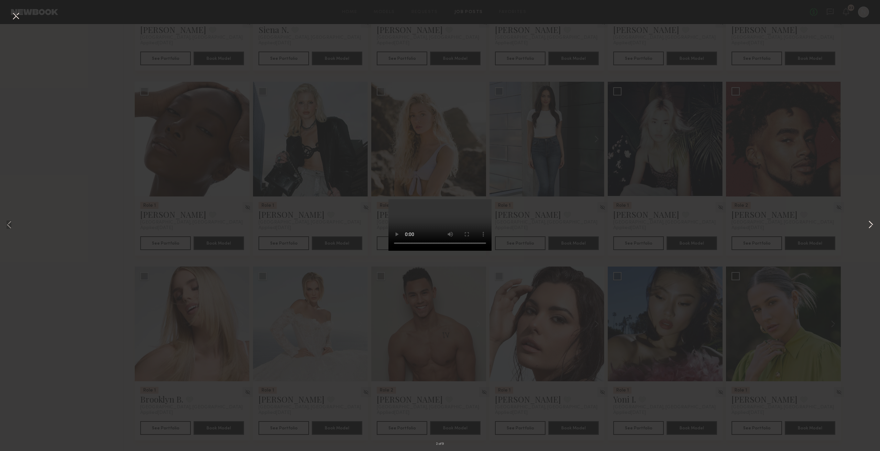
click at [874, 229] on button at bounding box center [870, 225] width 8 height 361
click at [9, 12] on div "3 of 9" at bounding box center [440, 225] width 880 height 451
click at [15, 17] on button at bounding box center [15, 16] width 11 height 12
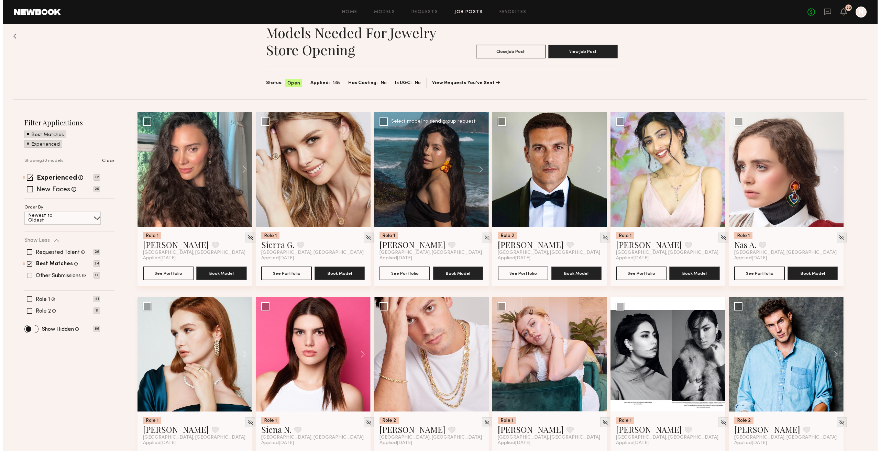
scroll to position [0, 0]
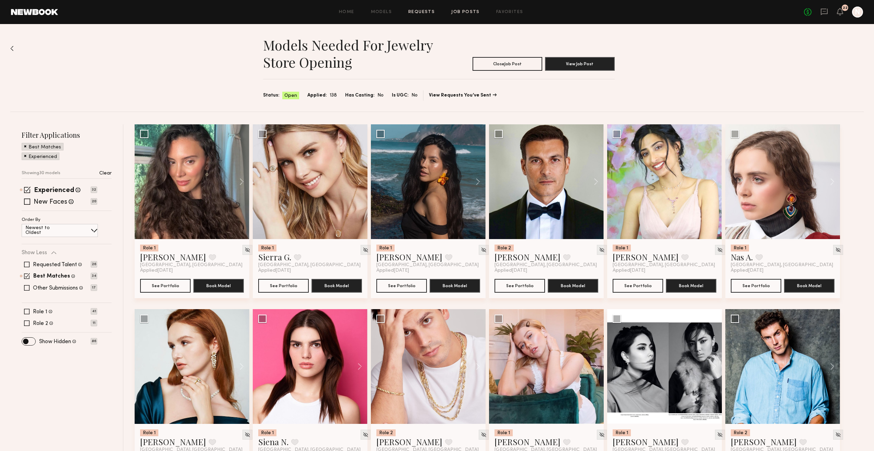
click at [431, 10] on link "Requests" at bounding box center [422, 12] width 26 height 4
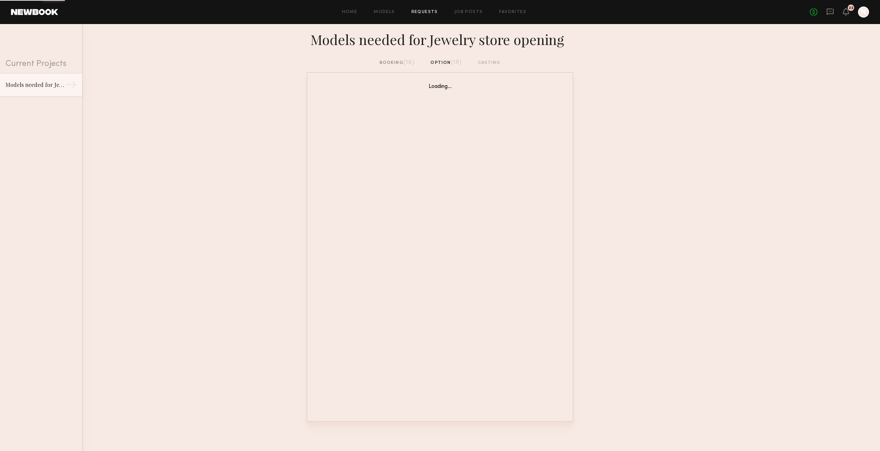
click at [382, 67] on div "booking (16) option (19) casting" at bounding box center [440, 65] width 880 height 13
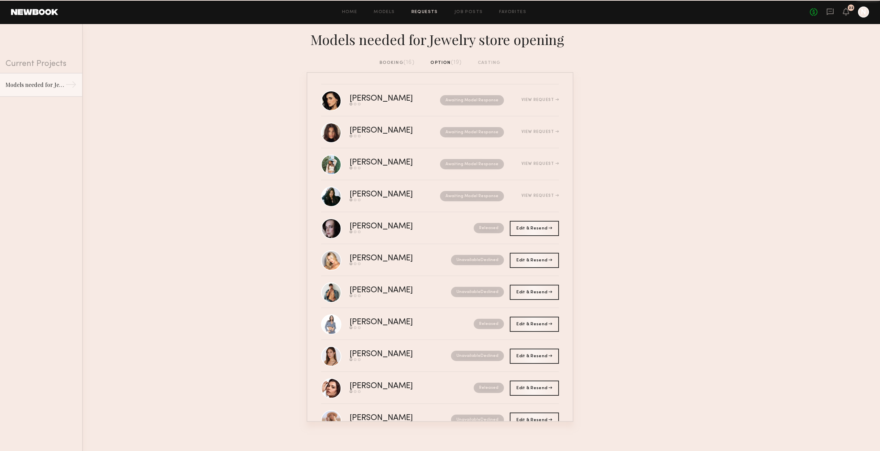
click at [383, 63] on div "booking (16)" at bounding box center [396, 63] width 35 height 8
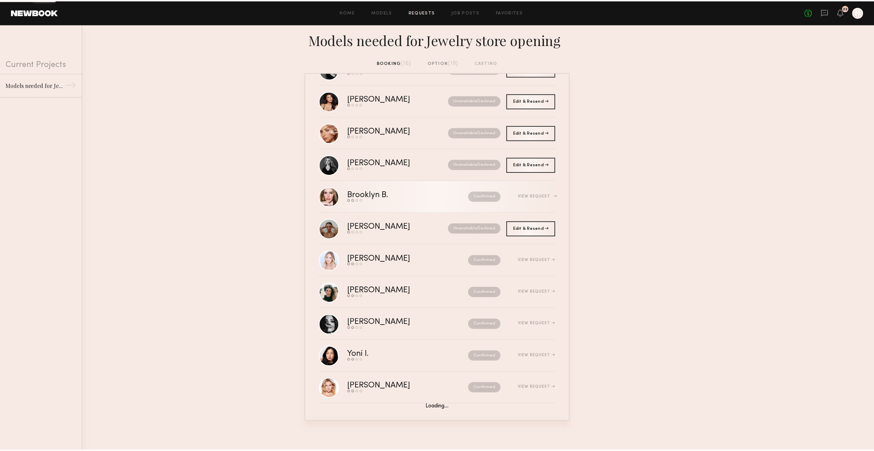
scroll to position [65, 0]
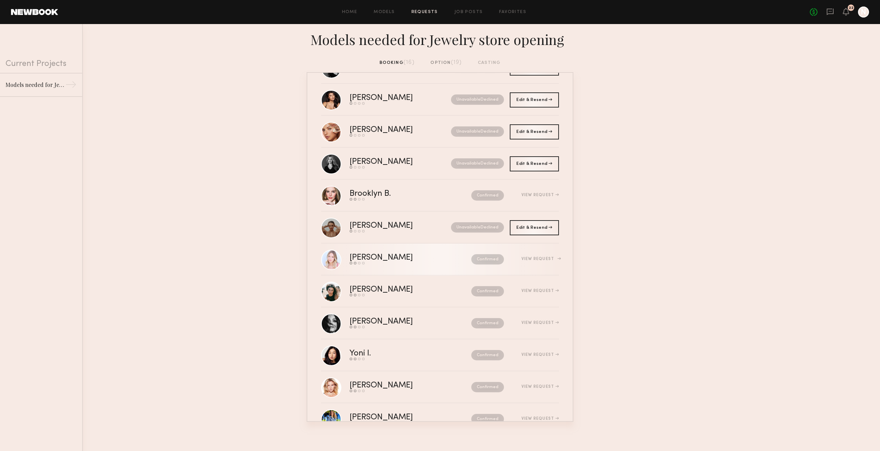
click at [456, 256] on div "Confirmed" at bounding box center [473, 259] width 62 height 10
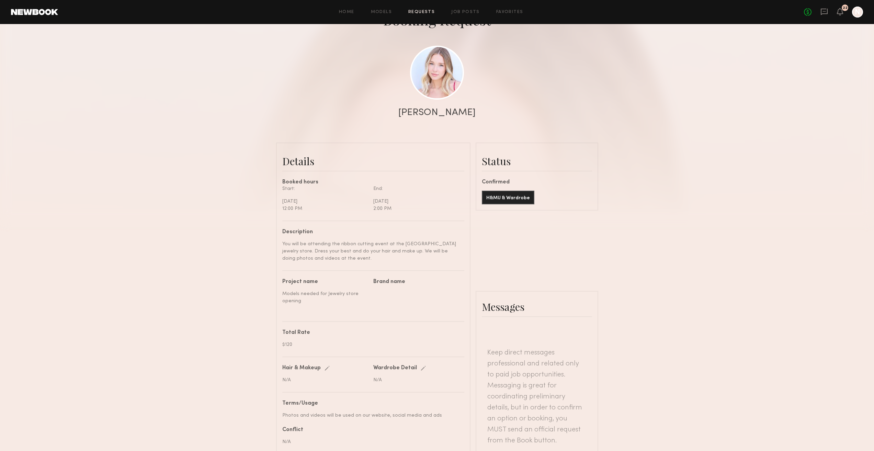
scroll to position [293, 0]
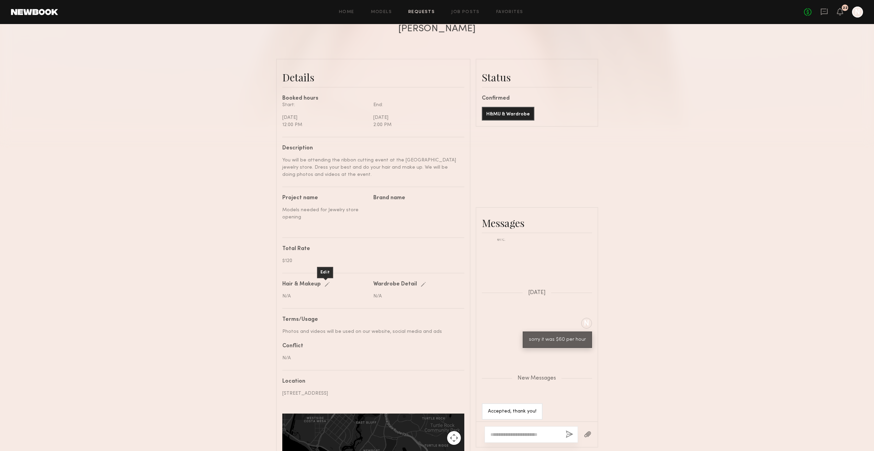
click at [325, 287] on div "Edit" at bounding box center [329, 284] width 8 height 5
click at [297, 311] on nb-booking-request-details "Hair & Makeup Edit save cancel N/A Saving... Wardrobe Detail Edit save cancel N…" at bounding box center [373, 299] width 182 height 35
click at [298, 300] on input "text" at bounding box center [325, 296] width 87 height 7
paste input "**********"
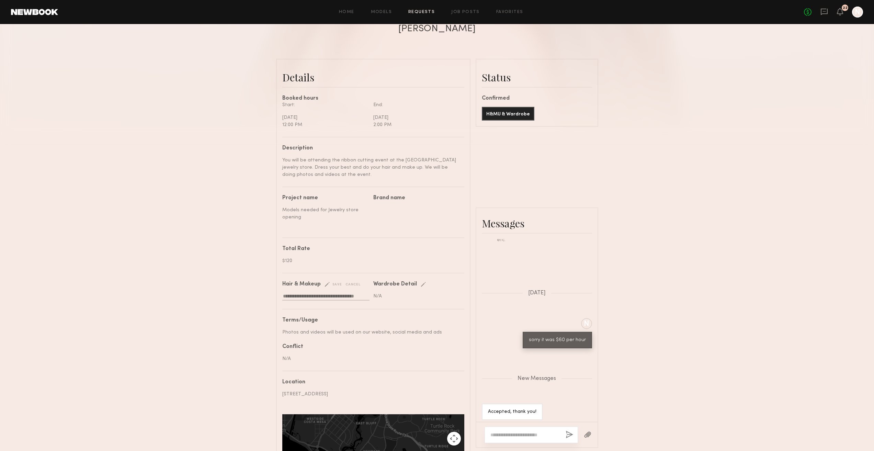
type input "**********"
click at [336, 287] on div "save" at bounding box center [334, 284] width 18 height 5
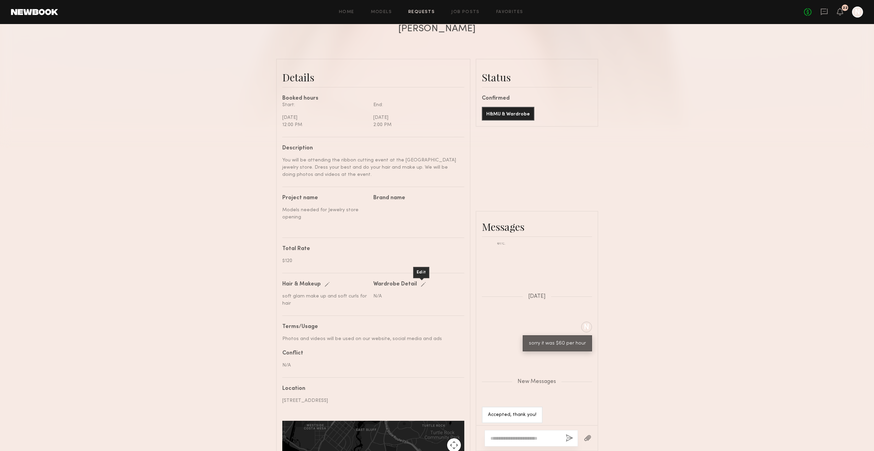
click at [421, 287] on div "Edit" at bounding box center [425, 284] width 8 height 5
click at [406, 300] on input "text" at bounding box center [416, 296] width 87 height 7
paste input "**********"
type input "**********"
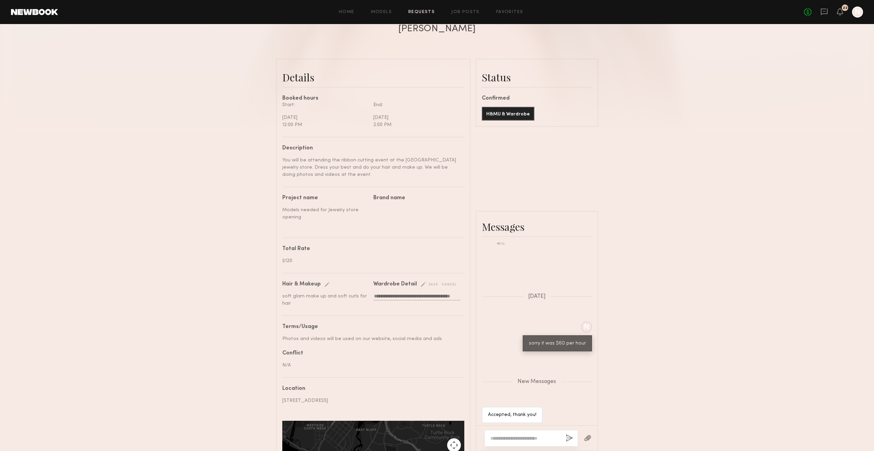
scroll to position [0, 0]
click at [428, 287] on div "save" at bounding box center [430, 284] width 18 height 5
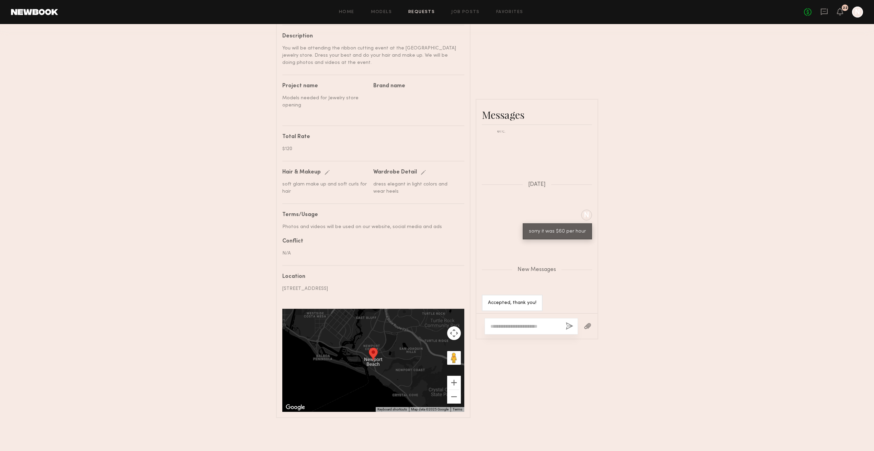
click at [523, 329] on div at bounding box center [531, 326] width 93 height 16
click at [523, 323] on textarea at bounding box center [526, 326] width 70 height 7
paste textarea "**********"
type textarea "**********"
click at [568, 324] on button "button" at bounding box center [570, 326] width 8 height 9
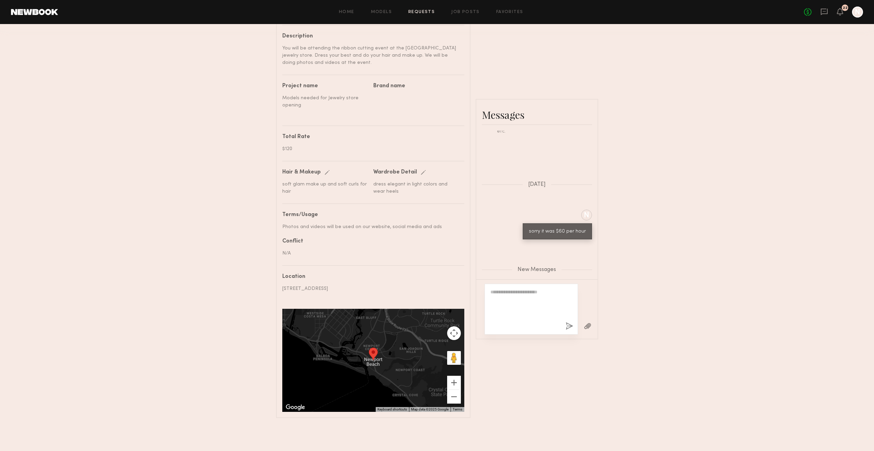
scroll to position [403, 0]
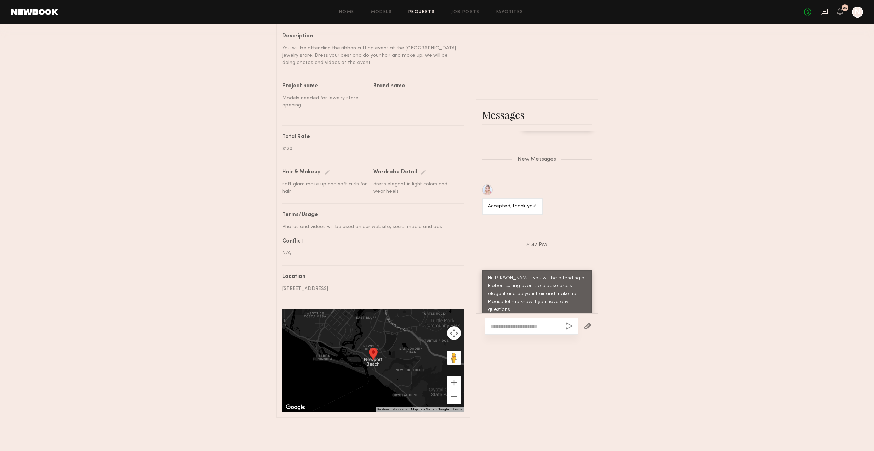
click at [823, 12] on icon at bounding box center [825, 12] width 8 height 8
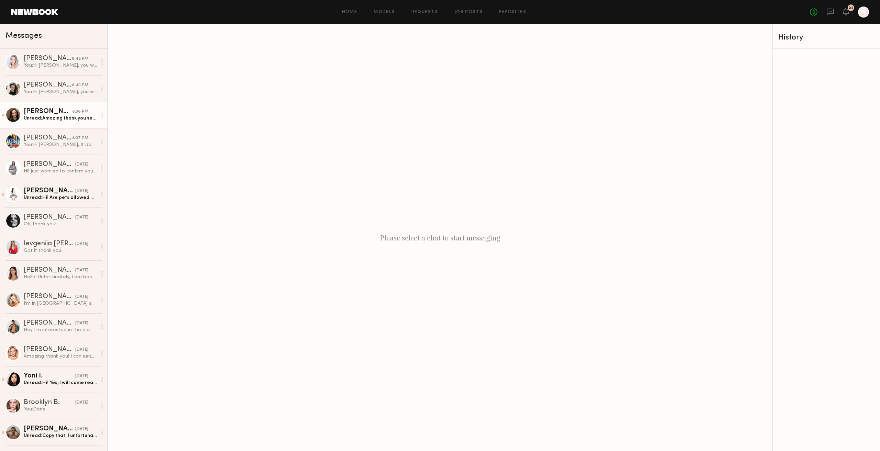
click at [28, 118] on div "Unread: Amazing thank you see you tomorrow!" at bounding box center [60, 118] width 73 height 7
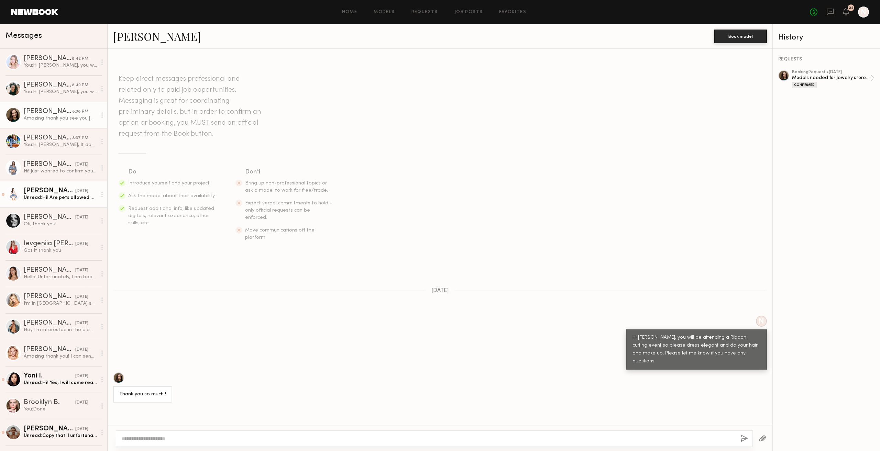
click at [35, 191] on div "Hannah K." at bounding box center [50, 191] width 52 height 7
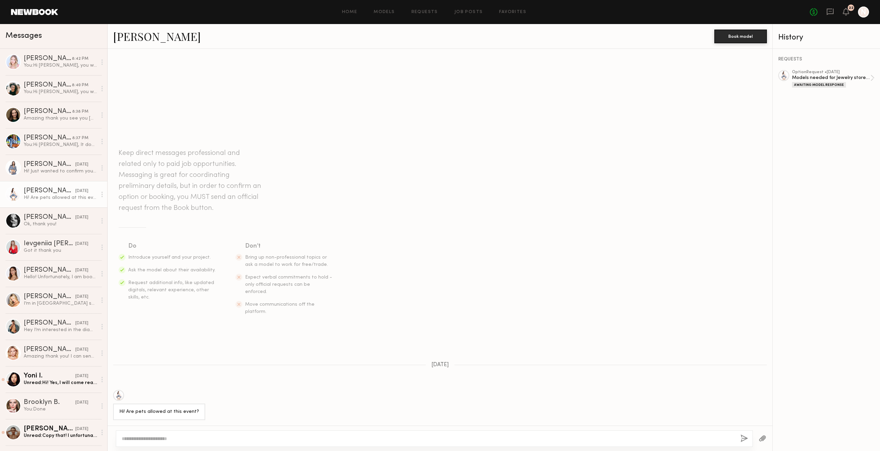
click at [241, 435] on div at bounding box center [434, 439] width 637 height 16
click at [235, 440] on textarea at bounding box center [428, 438] width 613 height 7
type textarea "**********"
click at [742, 443] on button "button" at bounding box center [744, 439] width 8 height 9
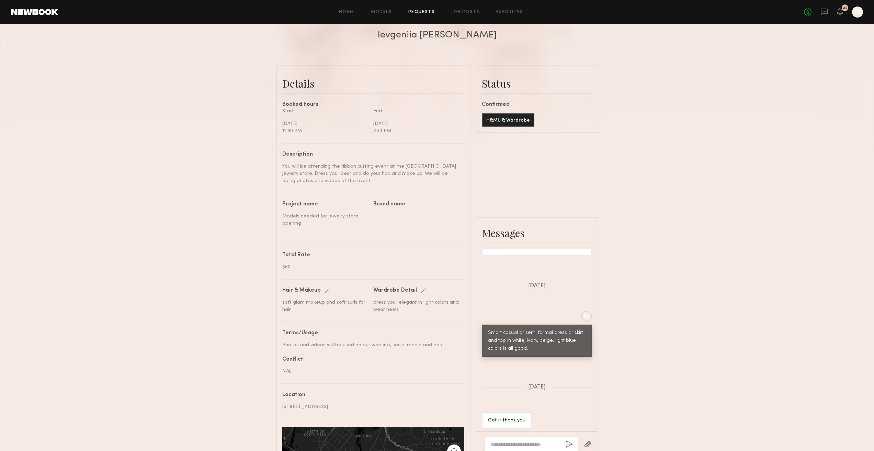
scroll to position [137, 0]
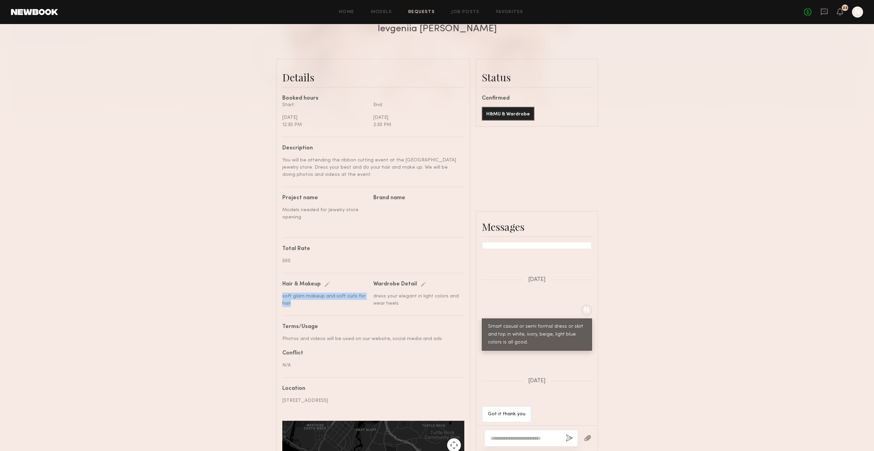
drag, startPoint x: 294, startPoint y: 316, endPoint x: 282, endPoint y: 308, distance: 15.3
click at [282, 308] on nb-booking-request-details "**********" at bounding box center [373, 303] width 182 height 43
copy div "soft glam makeup and soft curls for hair"
drag, startPoint x: 399, startPoint y: 313, endPoint x: 374, endPoint y: 302, distance: 27.2
click at [374, 302] on div "dress your elegant in light colors and wear heels" at bounding box center [416, 300] width 86 height 14
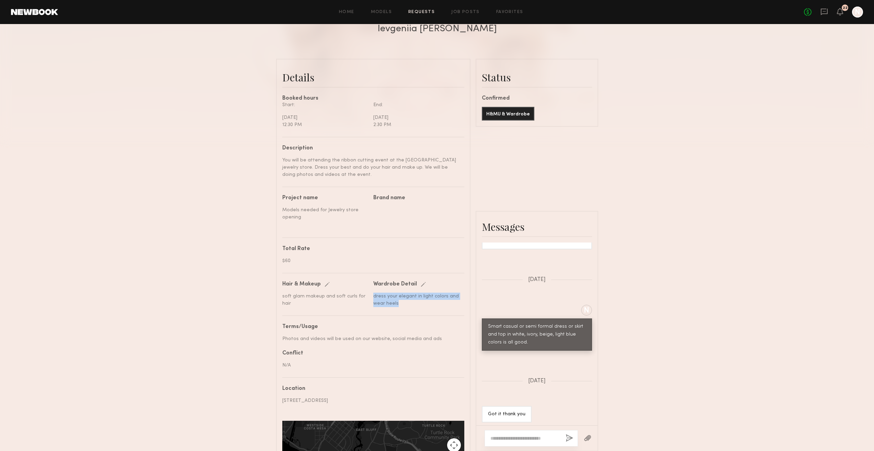
copy div "dress your elegant in light colors and wear heels"
click at [435, 10] on link "Requests" at bounding box center [422, 12] width 26 height 4
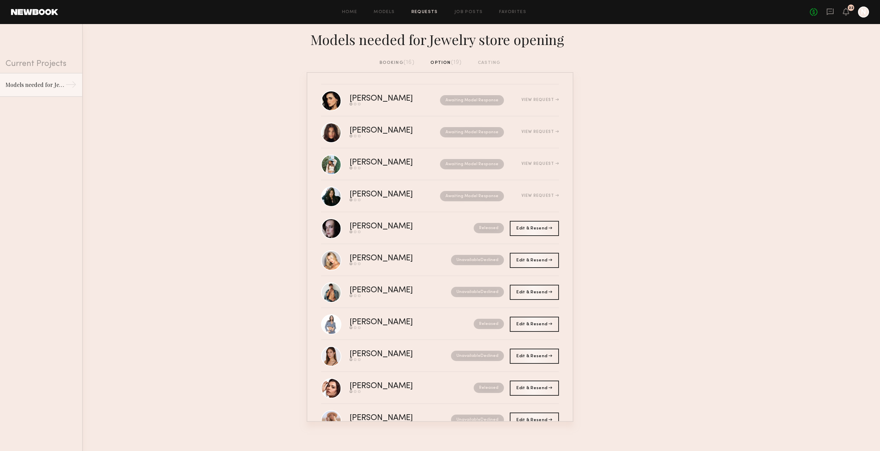
click at [397, 61] on div "booking (16)" at bounding box center [396, 63] width 35 height 8
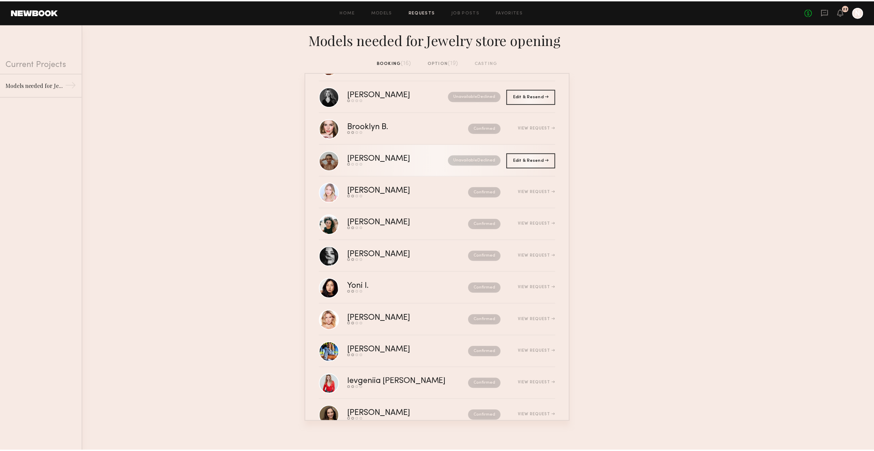
scroll to position [133, 0]
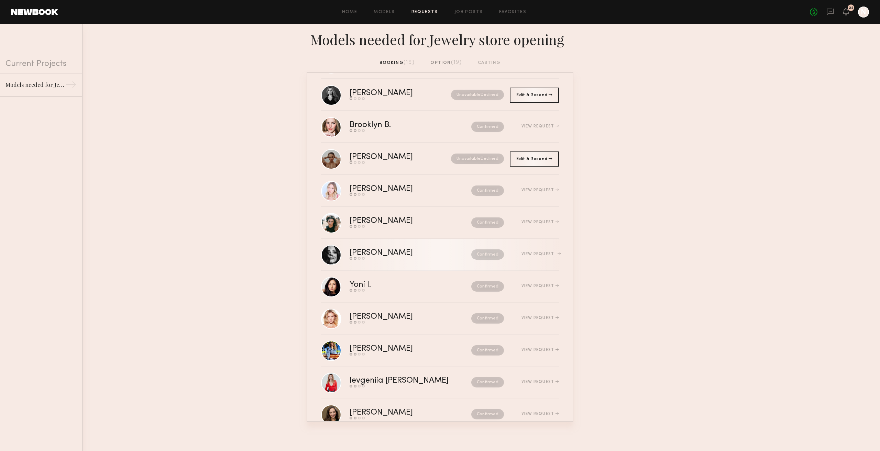
click at [460, 249] on div "[PERSON_NAME] Send request Model response Review hours worked Pay model Confirm…" at bounding box center [453, 254] width 209 height 11
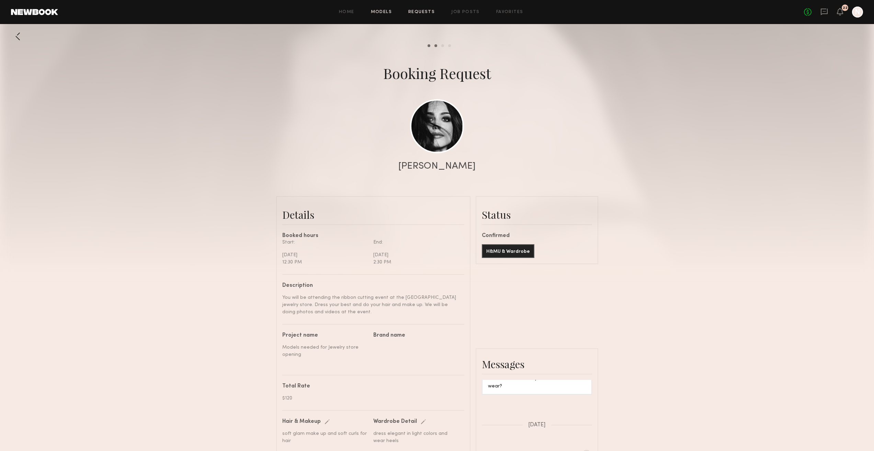
click at [378, 11] on link "Models" at bounding box center [381, 12] width 21 height 4
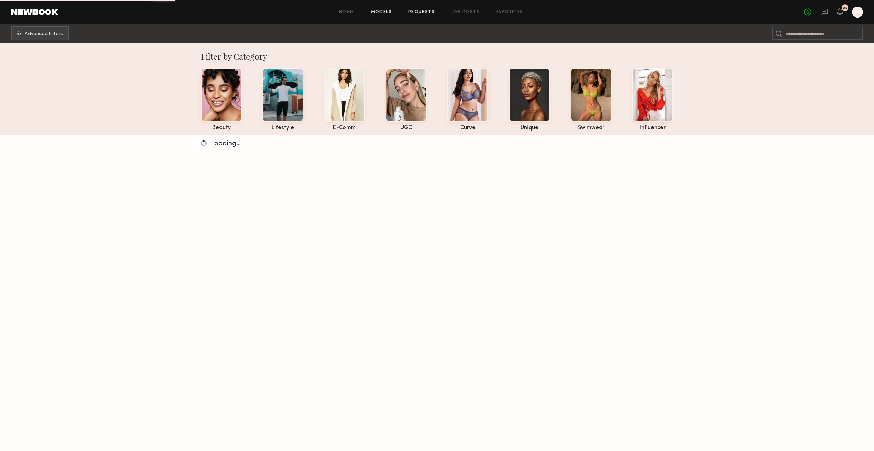
click at [412, 10] on link "Requests" at bounding box center [422, 12] width 26 height 4
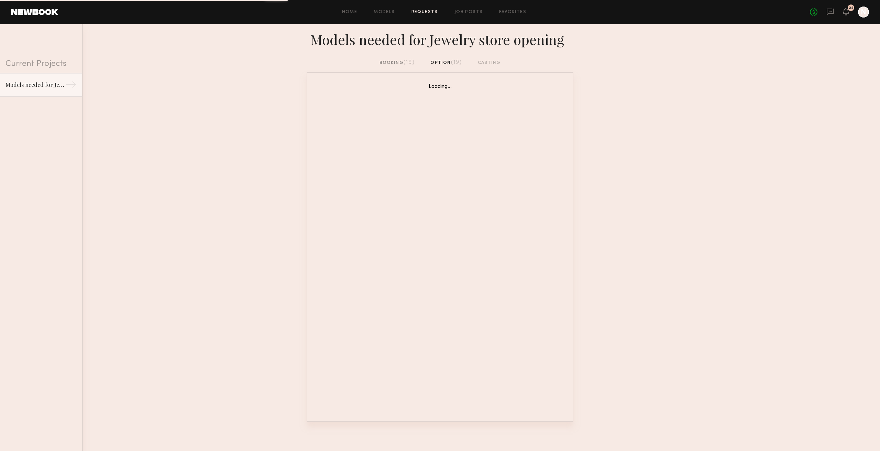
click at [393, 58] on div "Models needed for Jewelry store opening" at bounding box center [440, 41] width 880 height 35
click at [394, 63] on div "booking (16)" at bounding box center [396, 63] width 35 height 8
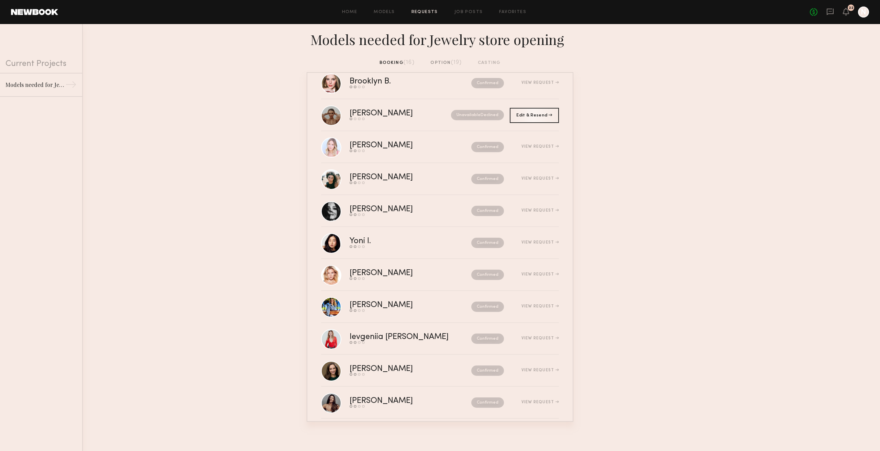
scroll to position [169, 0]
